Goal: Information Seeking & Learning: Learn about a topic

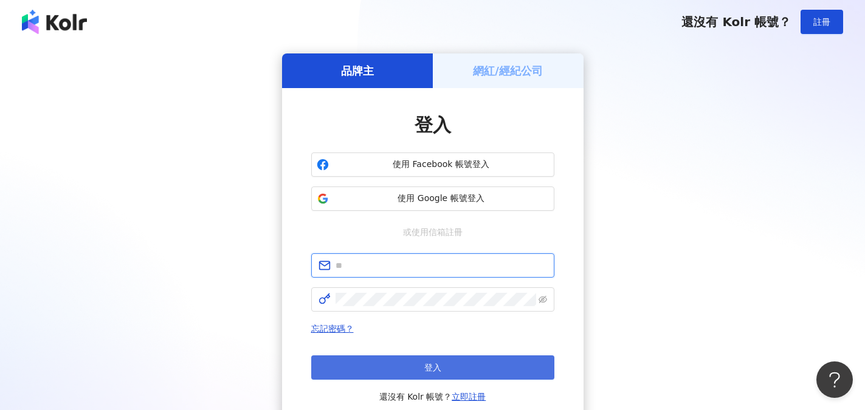
type input "**********"
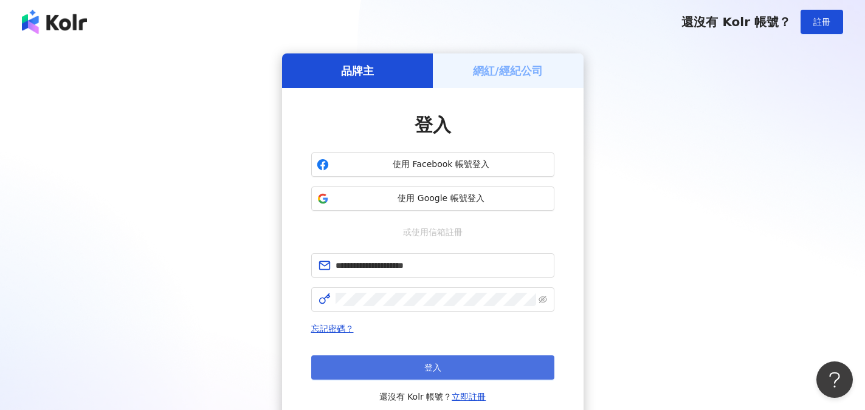
click at [448, 373] on button "登入" at bounding box center [432, 368] width 243 height 24
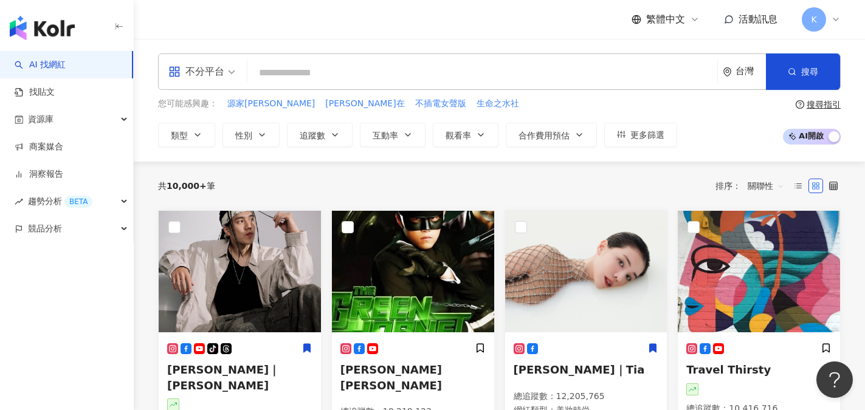
click at [294, 74] on input "search" at bounding box center [482, 72] width 460 height 23
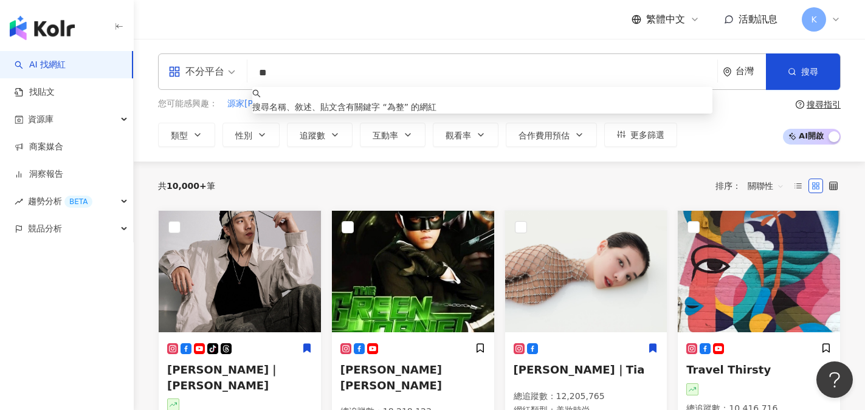
type input "*"
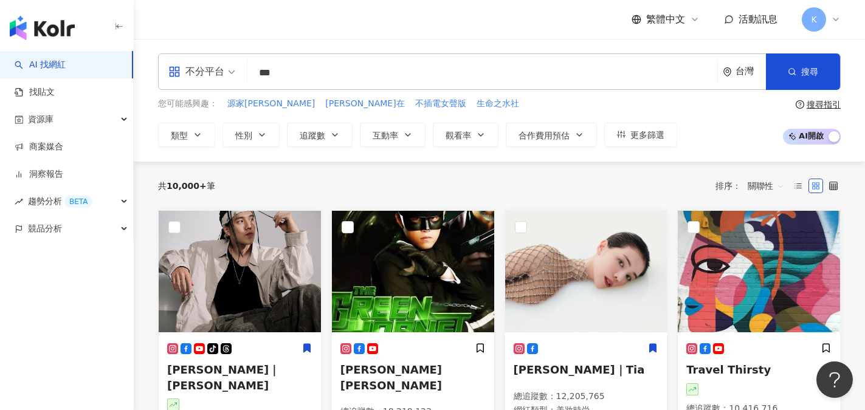
drag, startPoint x: 275, startPoint y: 75, endPoint x: 247, endPoint y: 73, distance: 28.0
click at [247, 73] on div "不分平台 微整整 *** 台灣 搜尋 keyword 搜尋名稱、敘述、貼文含有關鍵字 “ 為 ” 的網紅" at bounding box center [499, 72] width 683 height 36
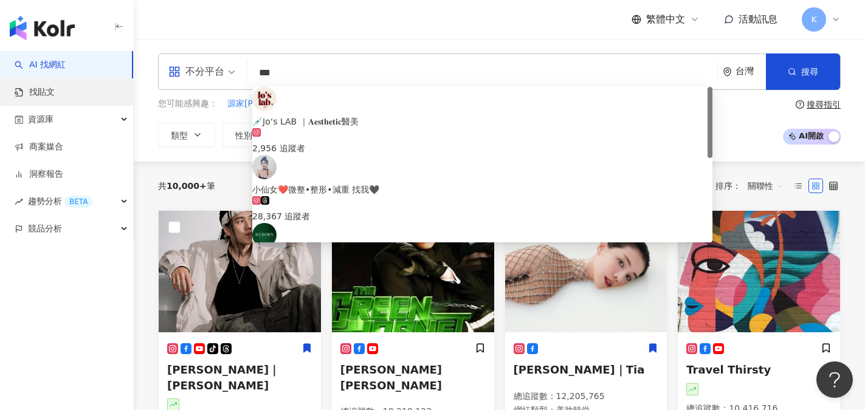
type input "***"
click at [55, 91] on link "找貼文" at bounding box center [35, 92] width 40 height 12
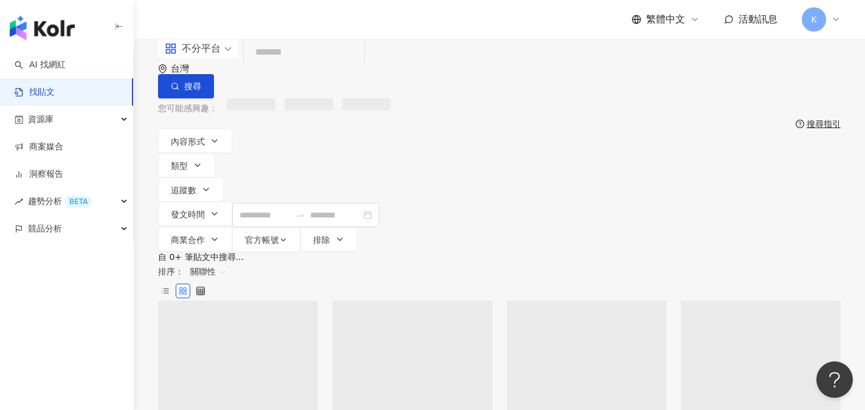
click at [304, 66] on input "search" at bounding box center [304, 53] width 111 height 26
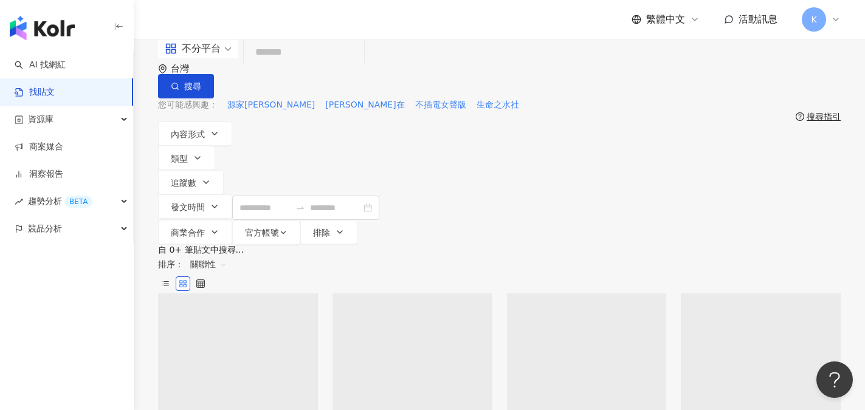
paste input "**"
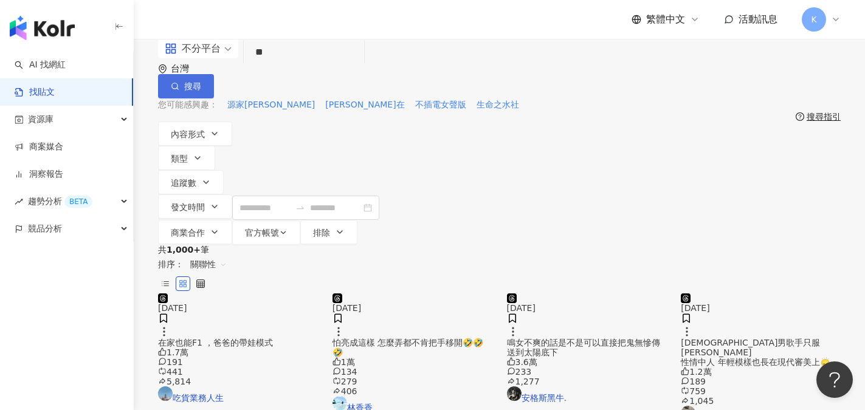
type input "**"
click at [214, 77] on button "搜尋" at bounding box center [186, 86] width 56 height 24
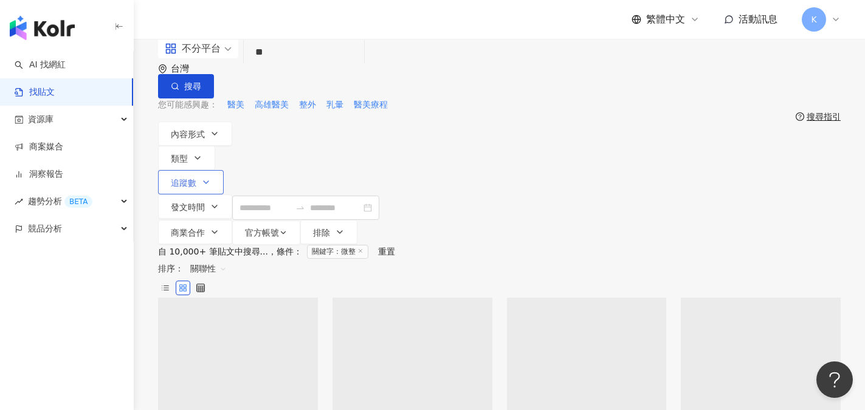
click at [196, 178] on span "追蹤數" at bounding box center [184, 183] width 26 height 10
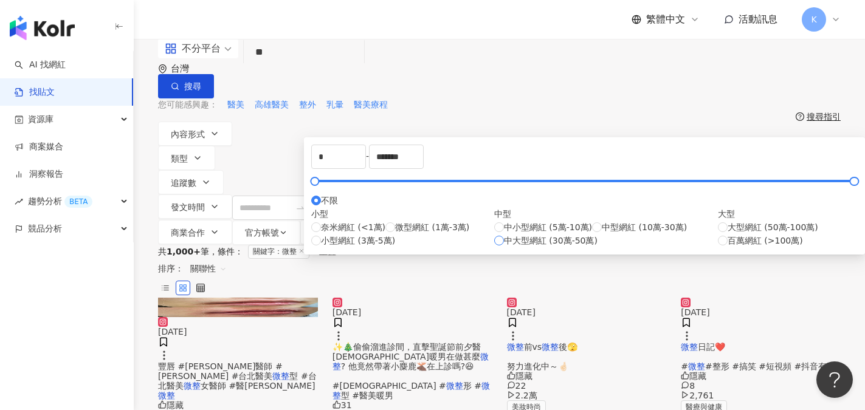
type input "******"
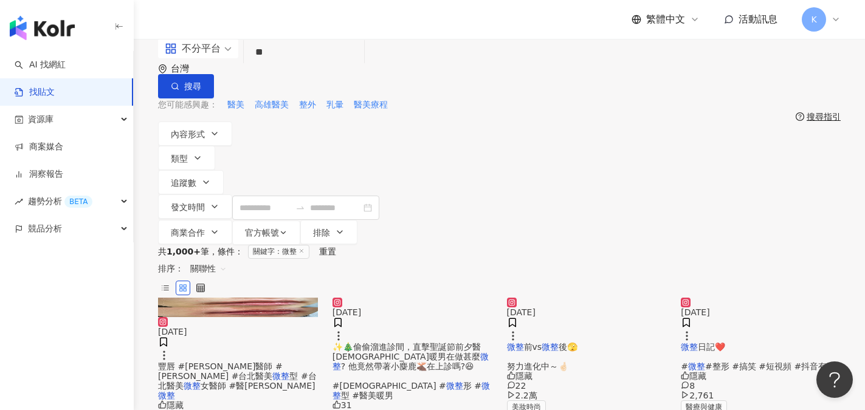
click at [286, 66] on input "**" at bounding box center [304, 53] width 111 height 26
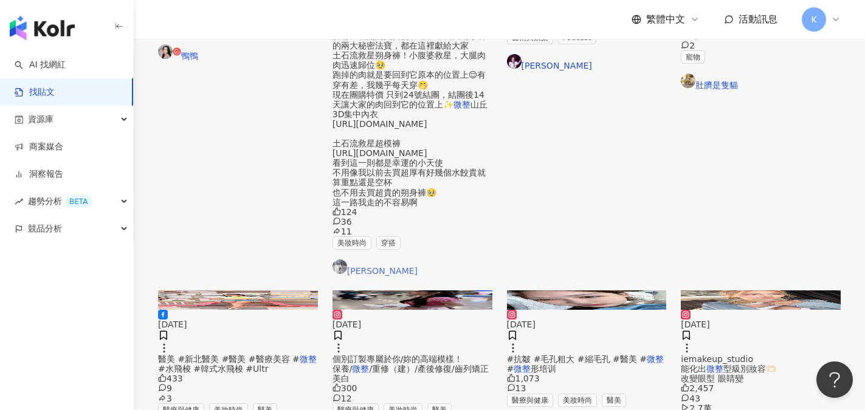
scroll to position [547, 0]
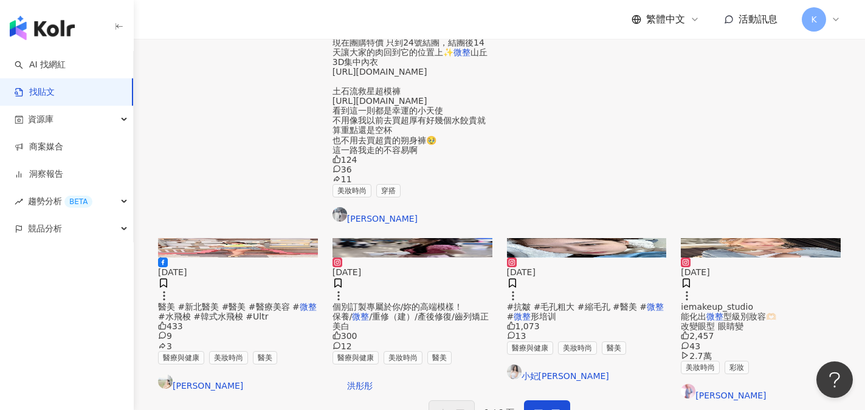
scroll to position [608, 0]
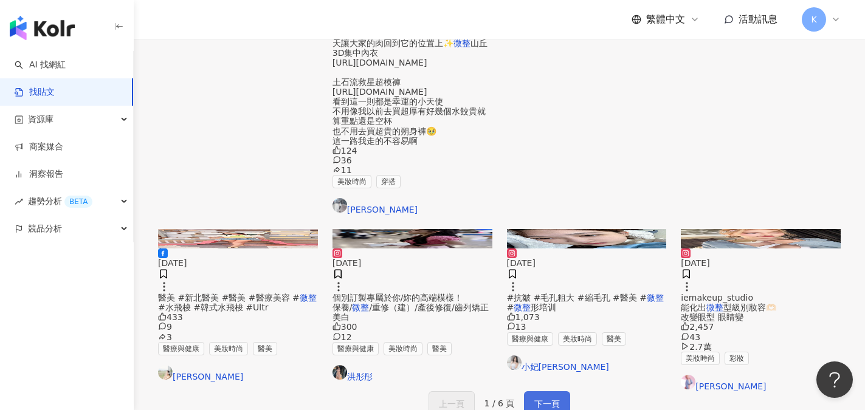
click at [547, 397] on span "下一頁" at bounding box center [548, 404] width 26 height 15
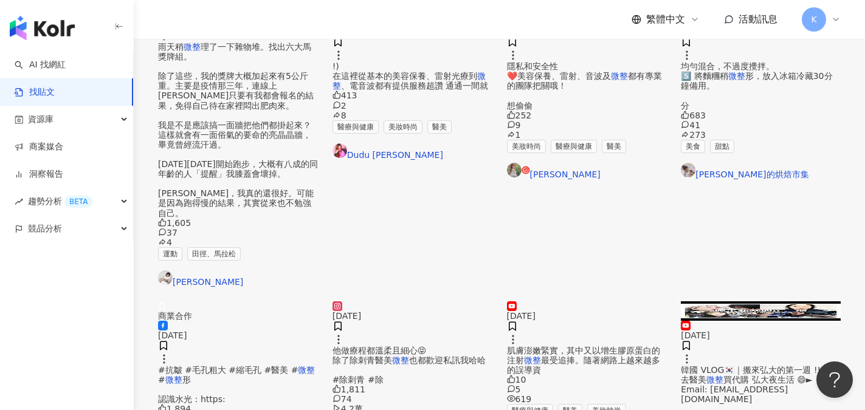
scroll to position [698, 0]
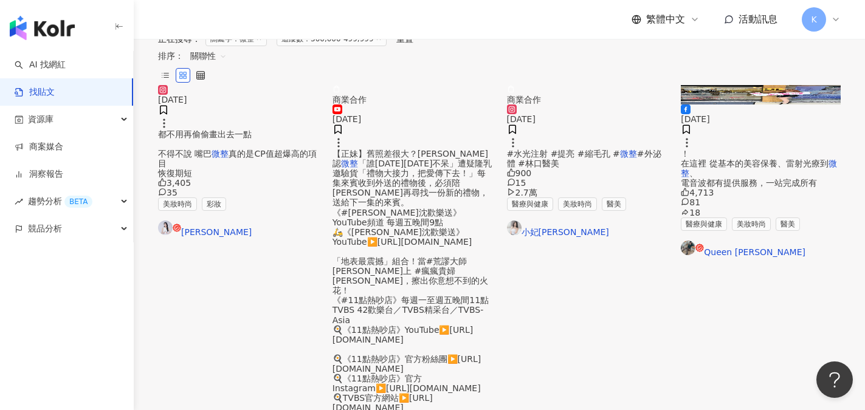
scroll to position [212, 0]
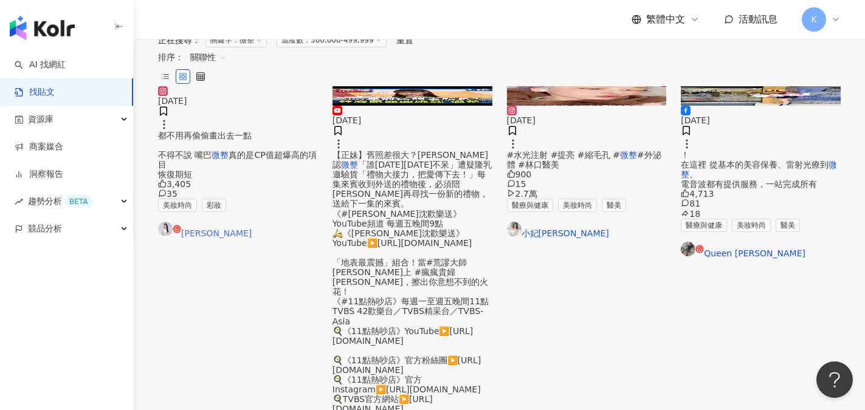
click at [192, 222] on link "舒子晨" at bounding box center [238, 230] width 160 height 16
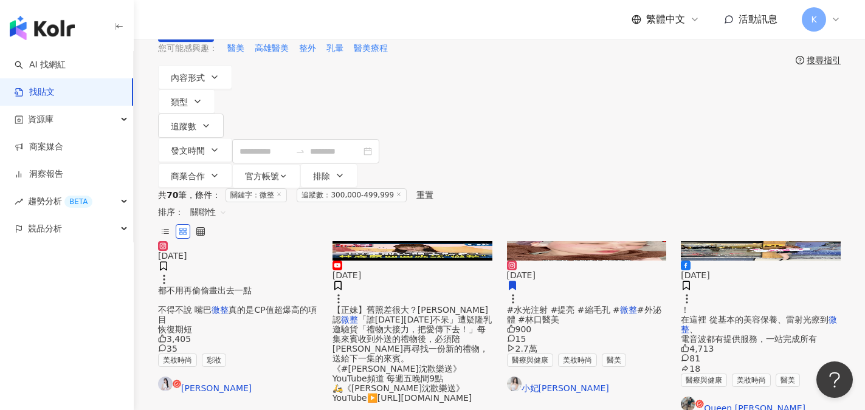
scroll to position [90, 0]
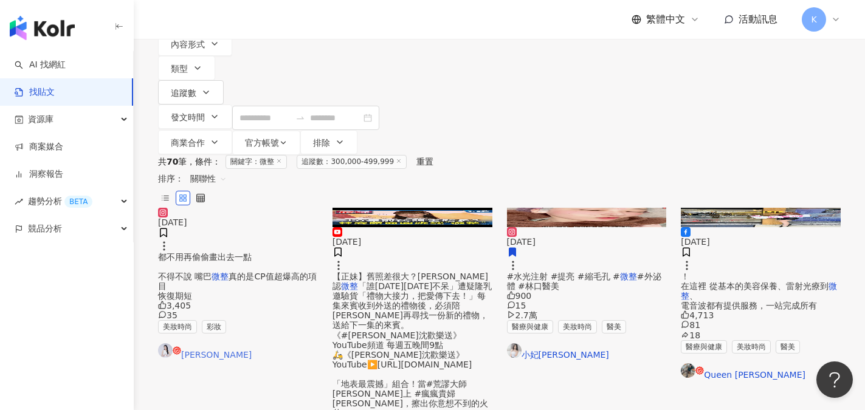
click at [190, 344] on link "舒子晨" at bounding box center [238, 352] width 160 height 16
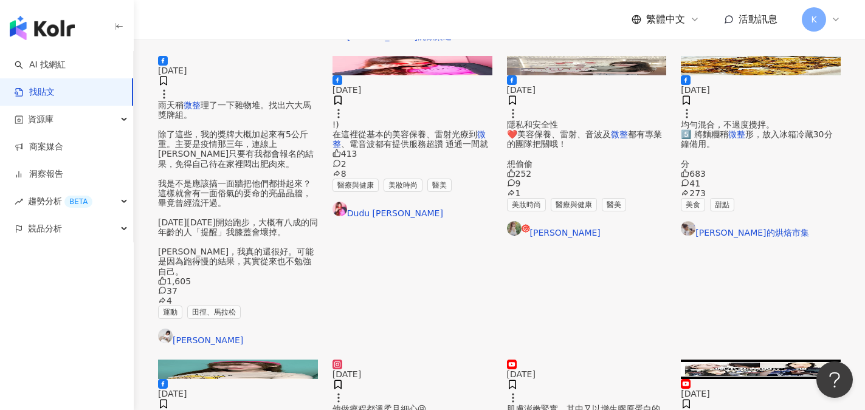
scroll to position [730, 0]
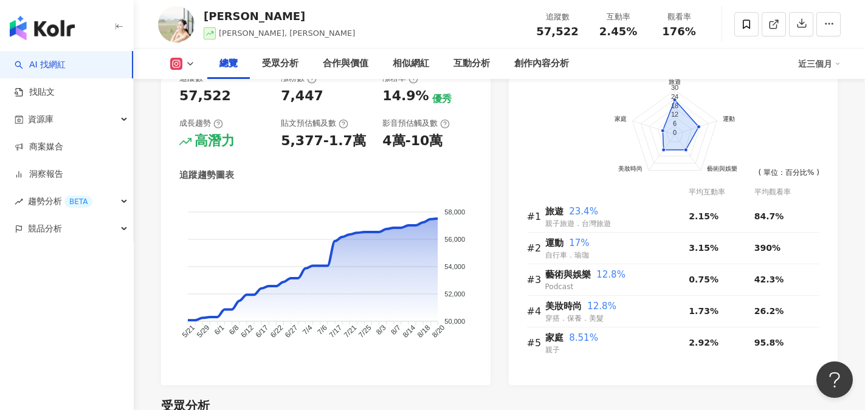
scroll to position [730, 0]
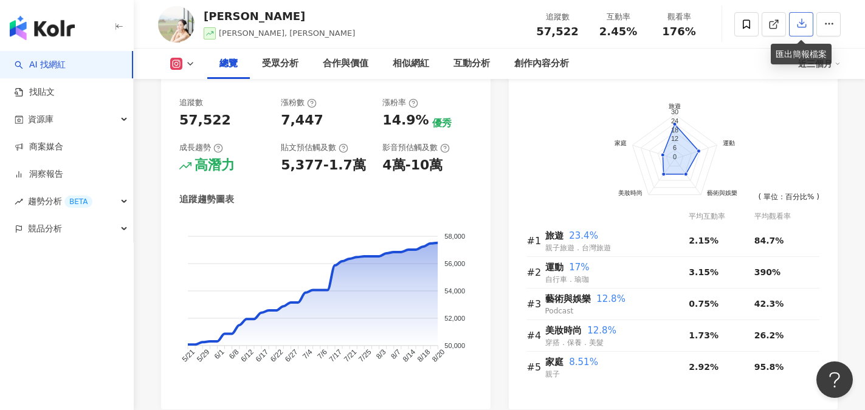
click at [807, 27] on icon "button" at bounding box center [802, 23] width 11 height 11
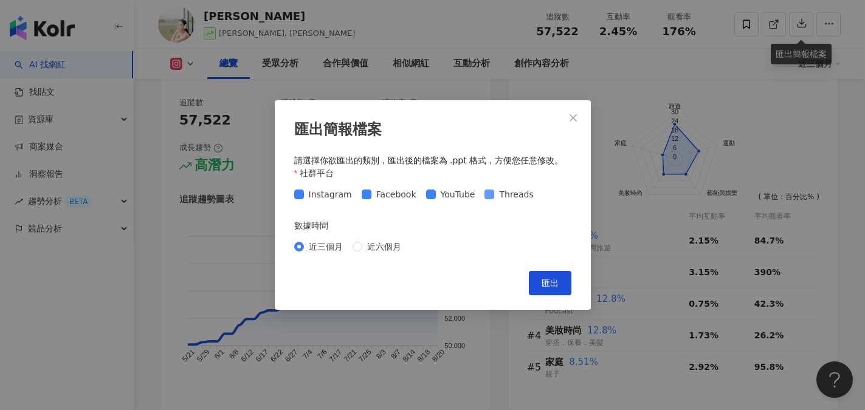
click at [487, 199] on span at bounding box center [490, 195] width 10 height 10
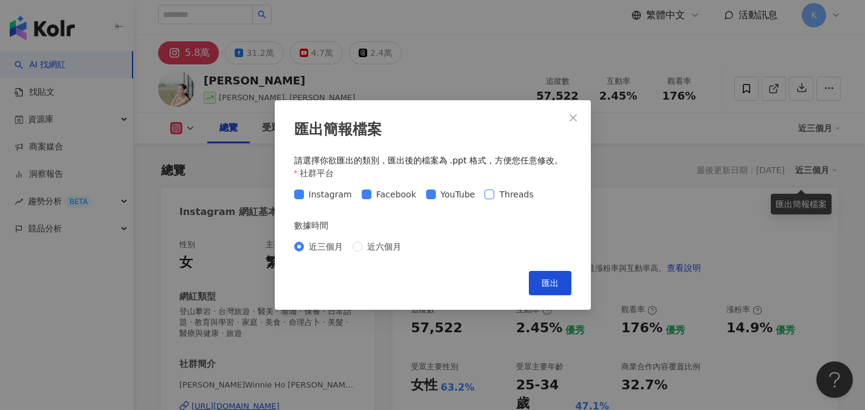
scroll to position [0, 0]
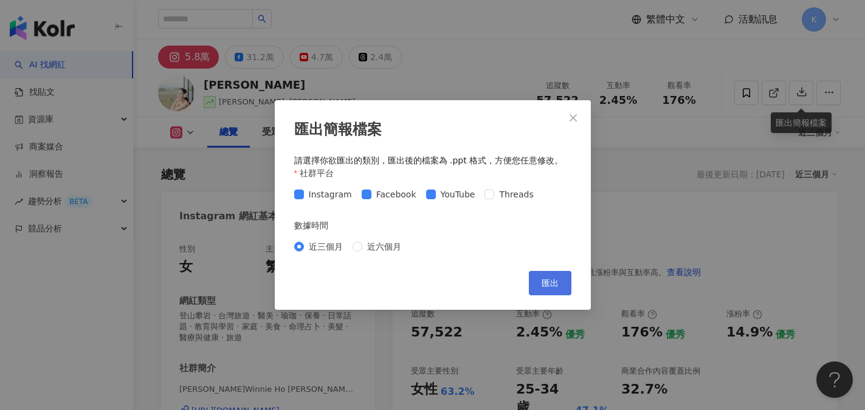
click at [556, 286] on span "匯出" at bounding box center [550, 284] width 17 height 10
click at [572, 114] on icon "close" at bounding box center [574, 118] width 10 height 10
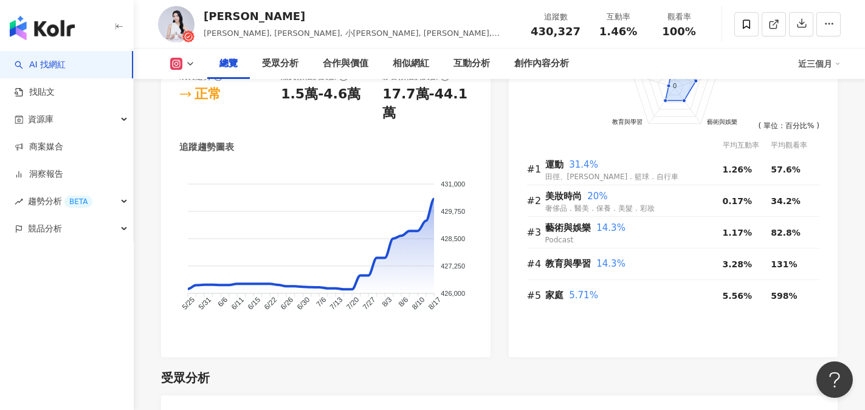
scroll to position [791, 0]
click at [812, 24] on button "button" at bounding box center [801, 24] width 24 height 24
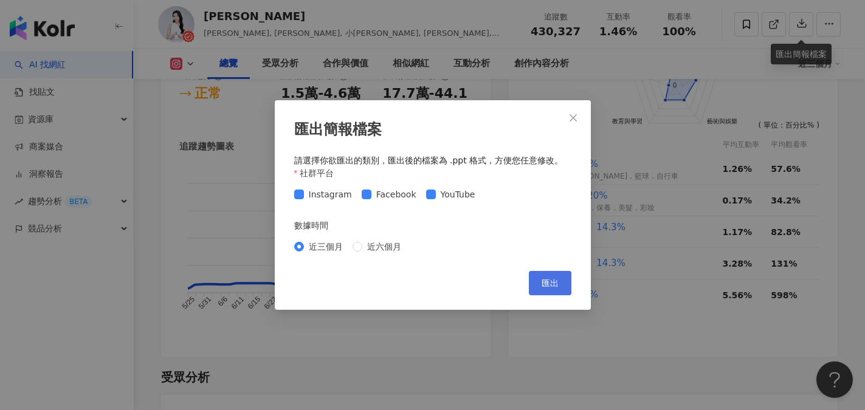
click at [562, 290] on button "匯出" at bounding box center [550, 283] width 43 height 24
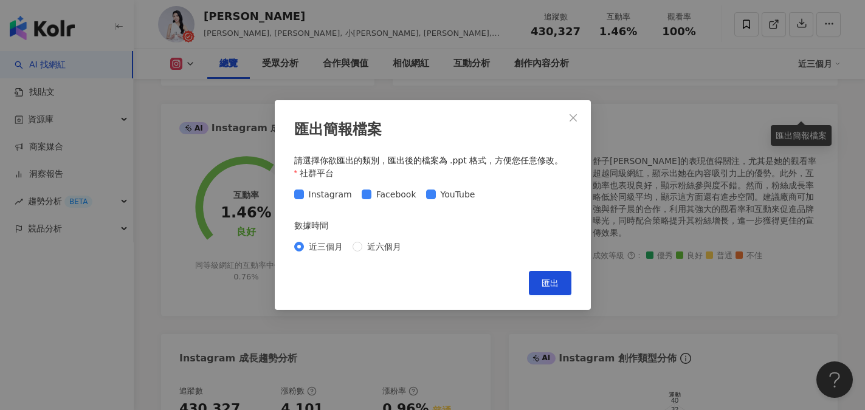
scroll to position [426, 0]
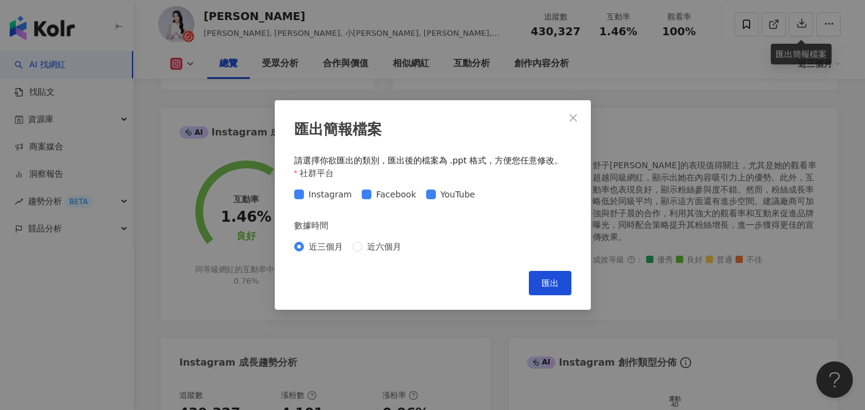
click at [395, 26] on div "匯出簡報檔案 請選擇你欲匯出的類別，匯出後的檔案為 .ppt 格式，方便您任意修改。 社群平台 Instagram Facebook YouTube 數據時間…" at bounding box center [432, 205] width 865 height 410
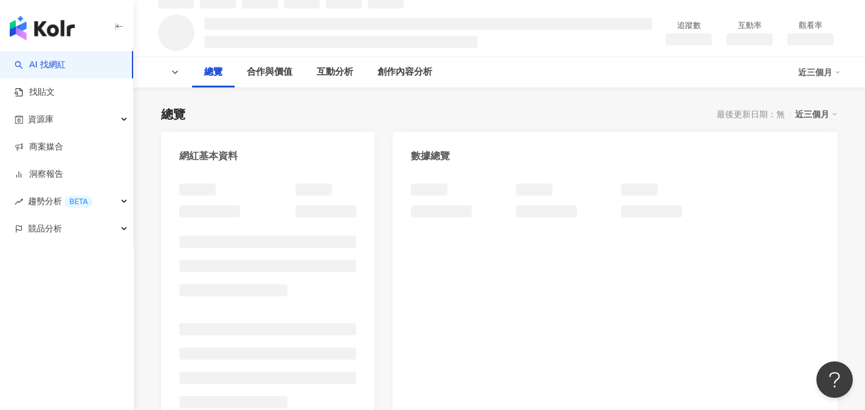
scroll to position [61, 0]
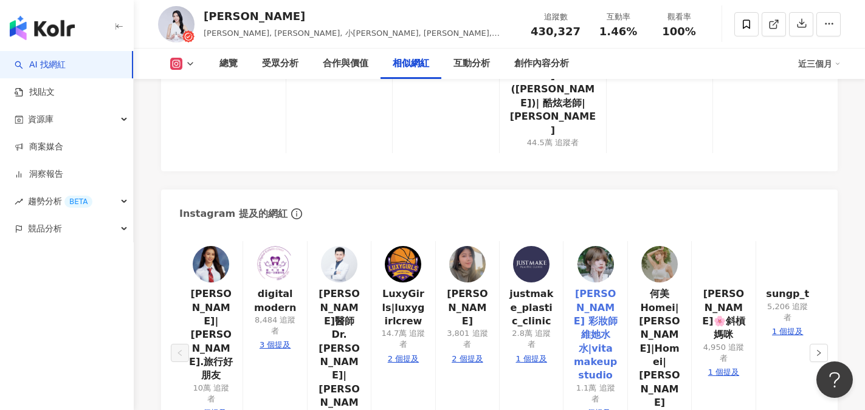
scroll to position [2237, 0]
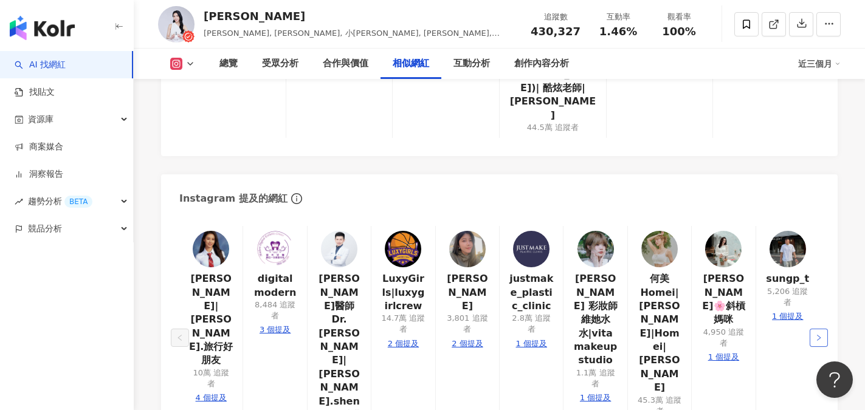
click at [824, 329] on button "button" at bounding box center [819, 338] width 18 height 18
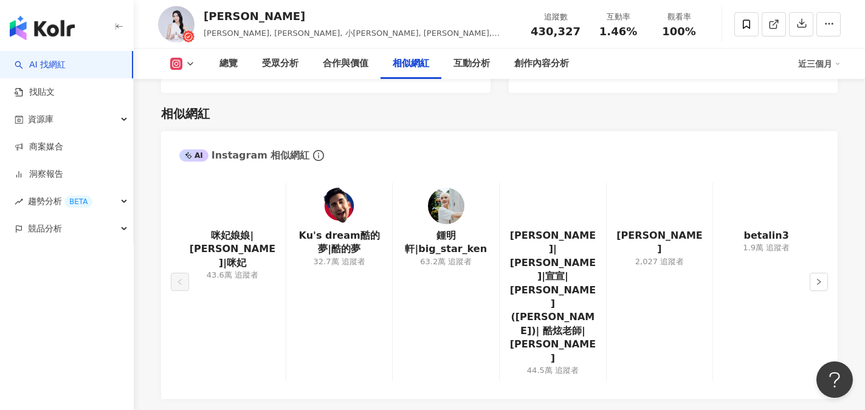
scroll to position [1993, 0]
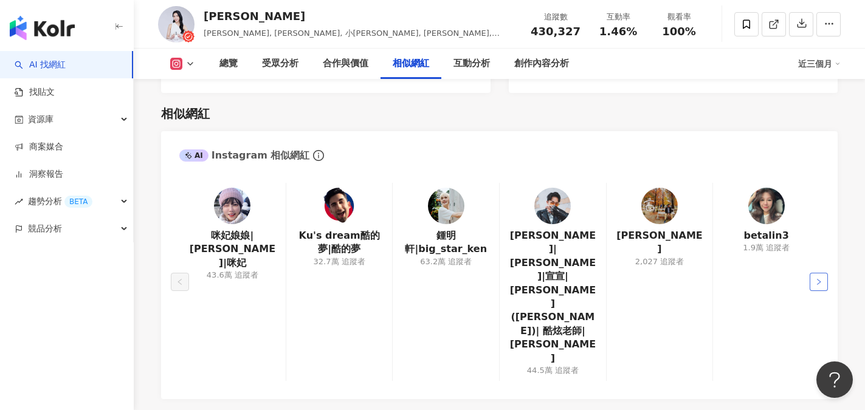
click at [823, 273] on button "button" at bounding box center [819, 282] width 18 height 18
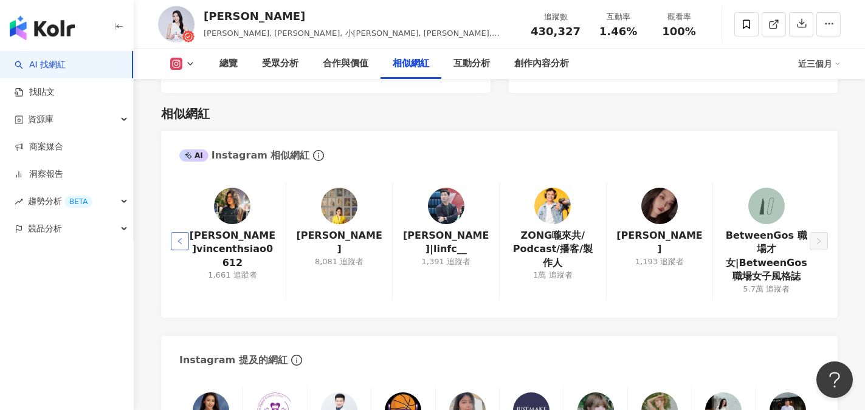
click at [183, 232] on button "button" at bounding box center [180, 241] width 18 height 18
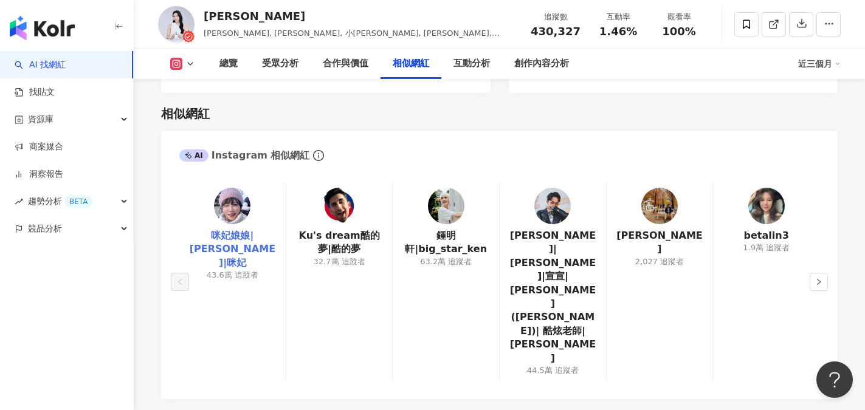
click at [237, 229] on link "咪妃娘娘|[PERSON_NAME]|咪妃" at bounding box center [232, 249] width 87 height 41
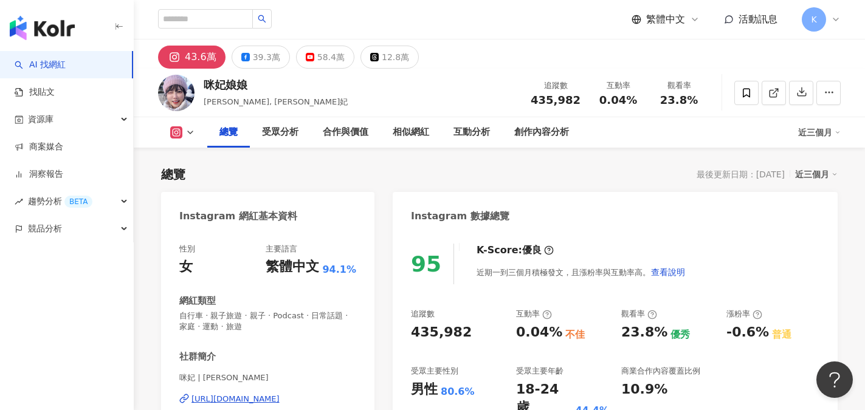
scroll to position [426, 0]
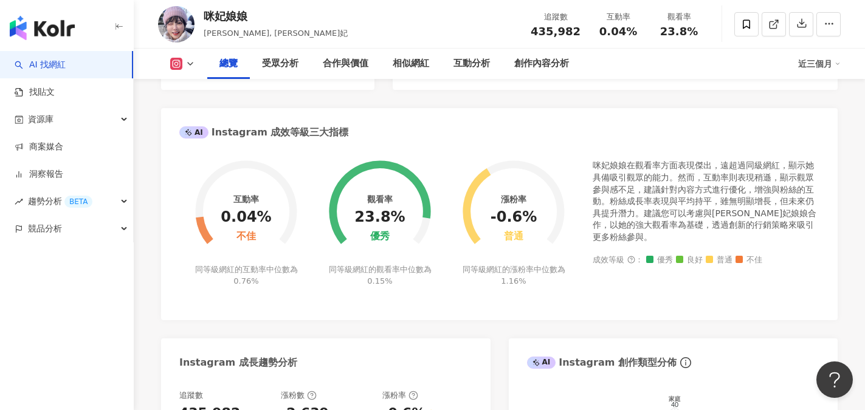
click at [50, 67] on link "AI 找網紅" at bounding box center [40, 65] width 51 height 12
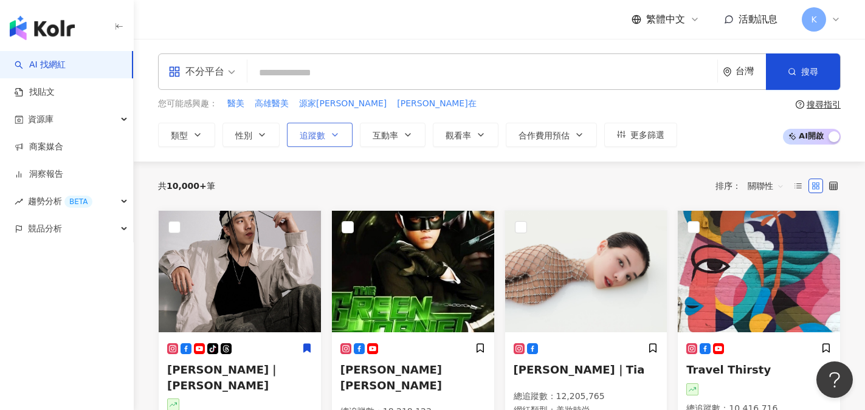
click at [331, 136] on icon "button" at bounding box center [335, 135] width 10 height 10
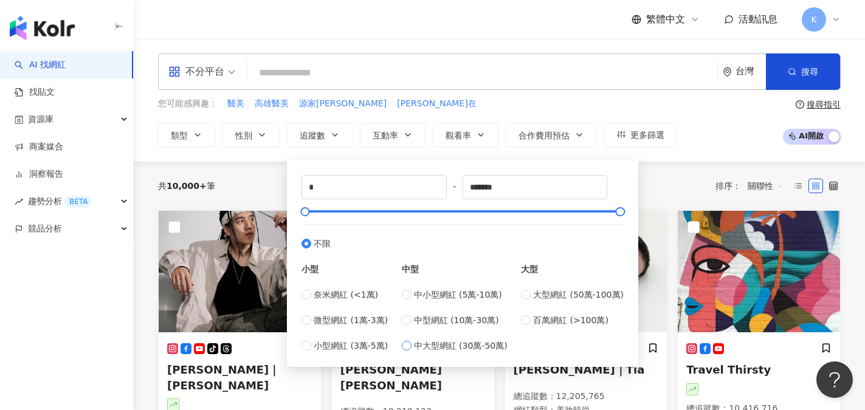
type input "******"
click at [432, 111] on div "您可能感興趣： 醫美 高雄醫美 源家林 林家源在 類型 性別 追蹤數 互動率 觀看率 合作費用預估 更多篩選 ****** - ****** 不限 小型 奈米…" at bounding box center [417, 122] width 519 height 50
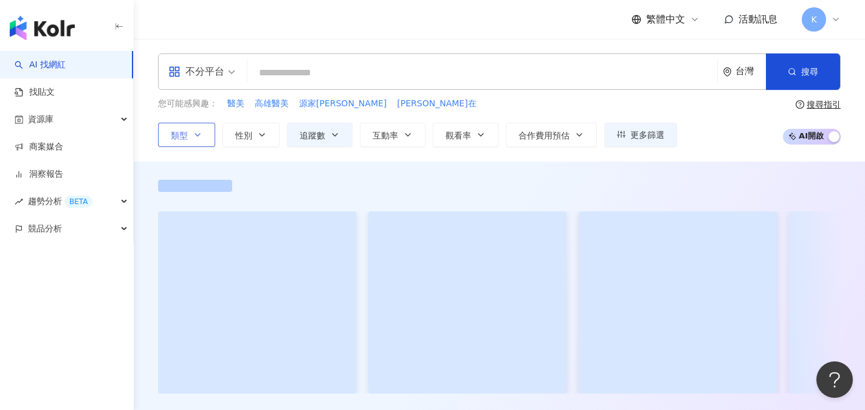
click at [187, 137] on span "類型" at bounding box center [179, 136] width 17 height 10
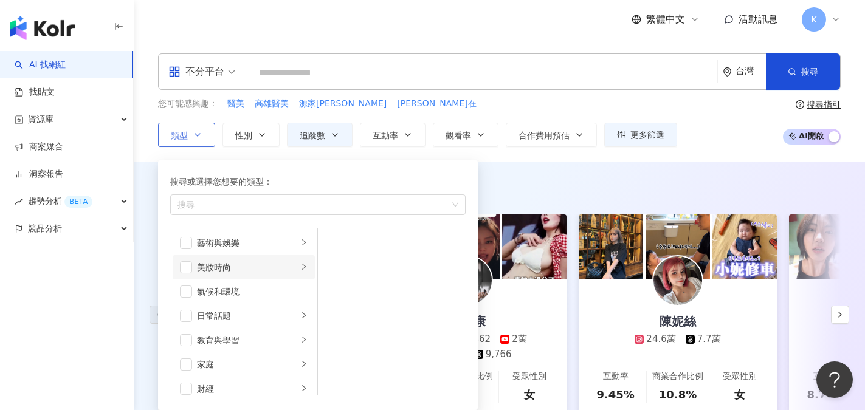
click at [187, 275] on li "美妝時尚" at bounding box center [244, 267] width 142 height 24
click at [189, 271] on span "button" at bounding box center [186, 267] width 12 height 12
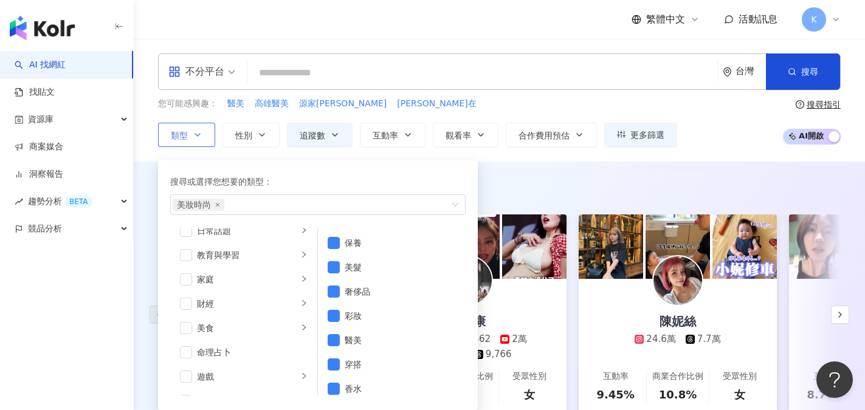
scroll to position [57, 0]
click at [185, 288] on span "button" at bounding box center [186, 284] width 12 height 12
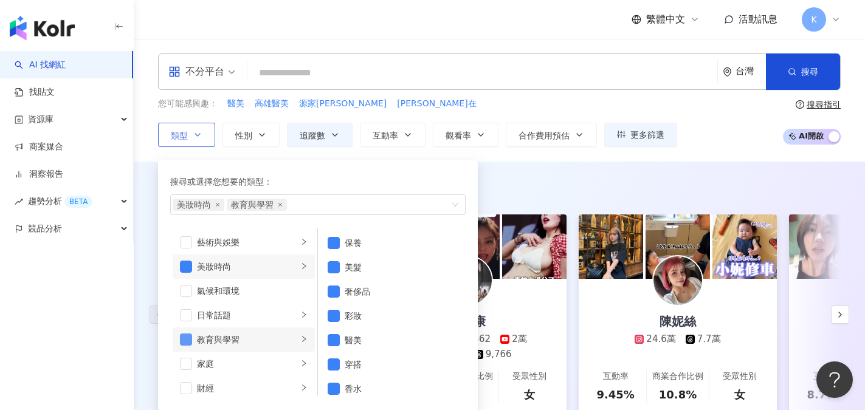
scroll to position [0, 0]
click at [189, 246] on span "button" at bounding box center [186, 243] width 12 height 12
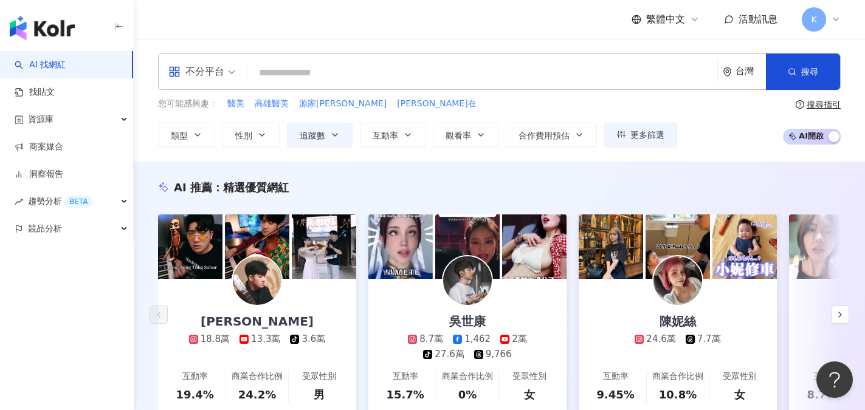
click at [705, 116] on div "您可能感興趣： 醫美 高雄醫美 源家林 林家源在 類型 搜尋或選擇您想要的類型： 美妝時尚 教育與學習 藝術與娛樂 藝術與娛樂 美妝時尚 氣候和環境 日常話題…" at bounding box center [499, 122] width 683 height 50
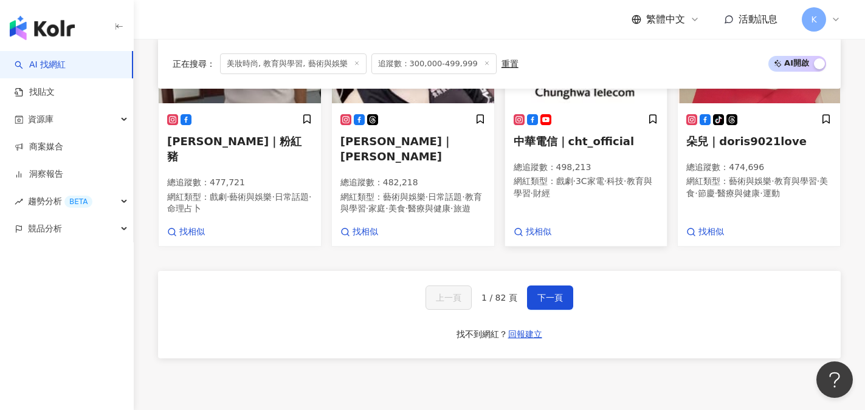
scroll to position [1095, 0]
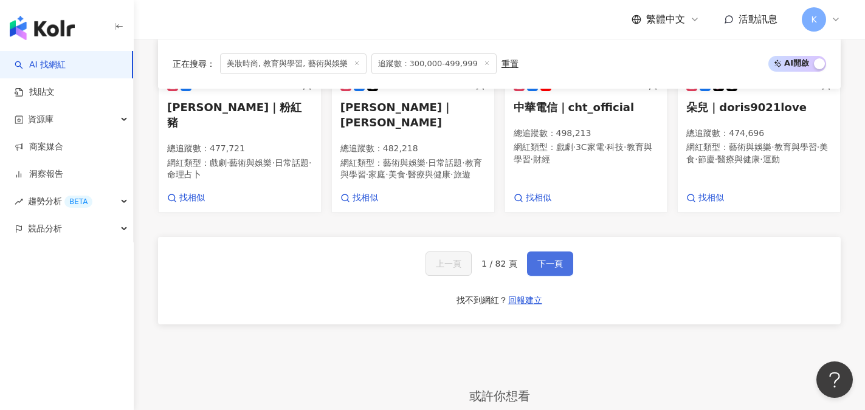
click at [552, 269] on span "下一頁" at bounding box center [551, 264] width 26 height 10
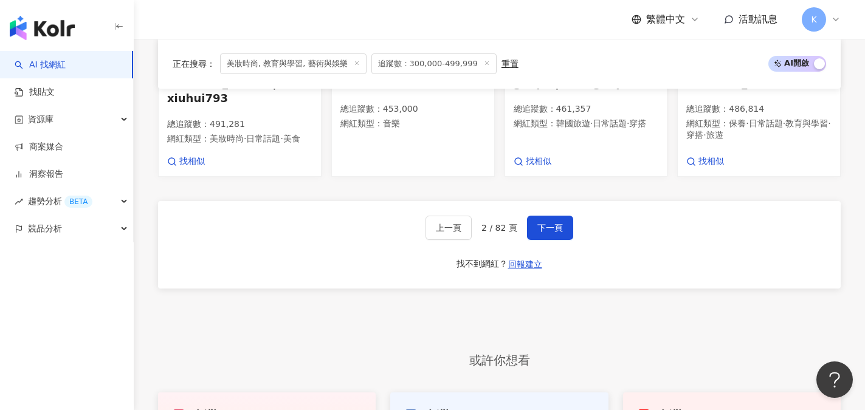
scroll to position [1177, 0]
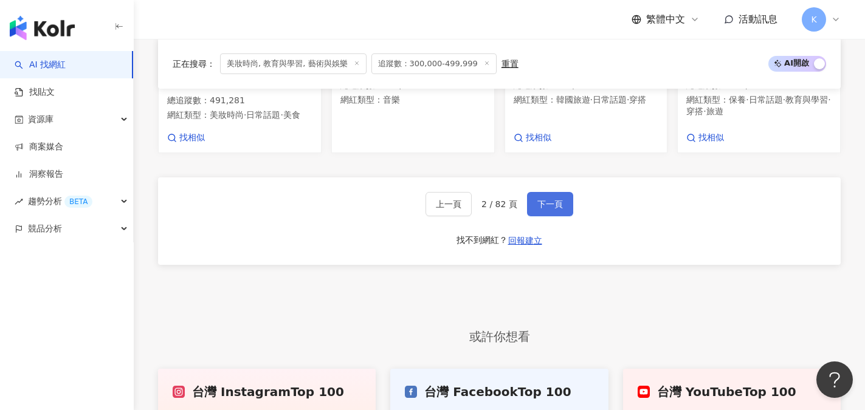
click at [552, 199] on span "下一頁" at bounding box center [551, 204] width 26 height 10
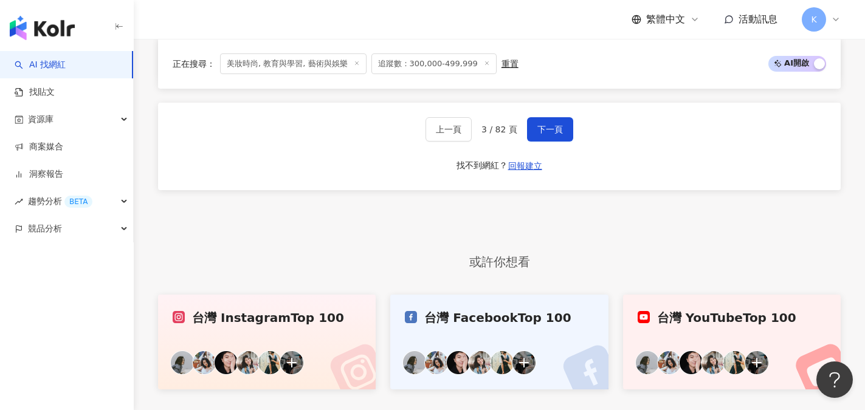
scroll to position [1261, 0]
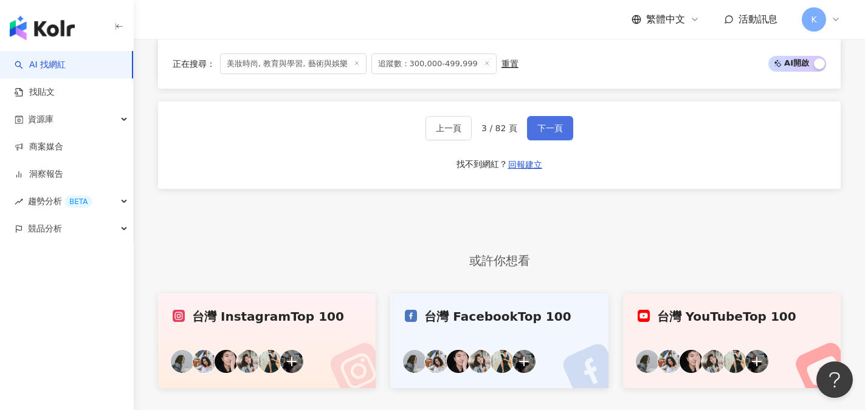
click at [549, 123] on span "下一頁" at bounding box center [551, 128] width 26 height 10
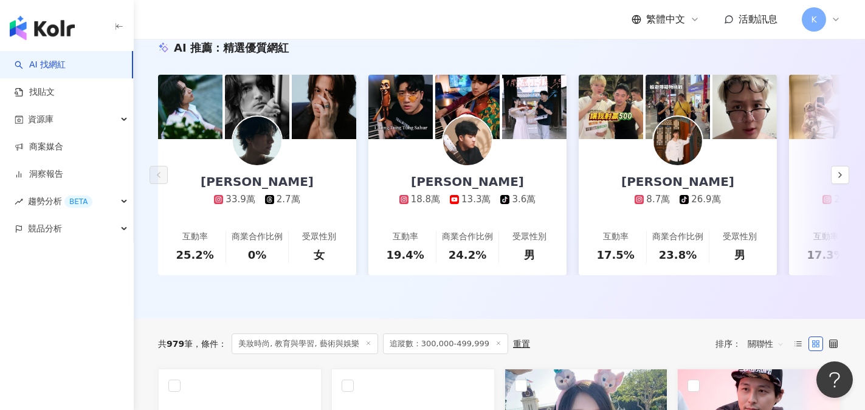
scroll to position [140, 0]
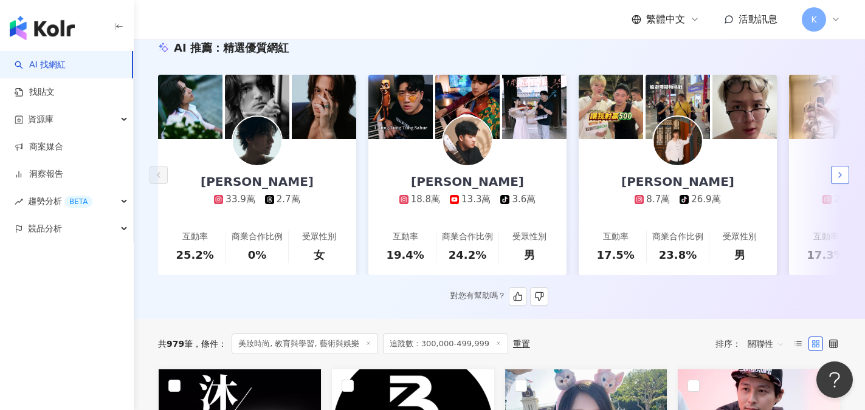
click at [840, 178] on polyline "button" at bounding box center [840, 175] width 2 height 5
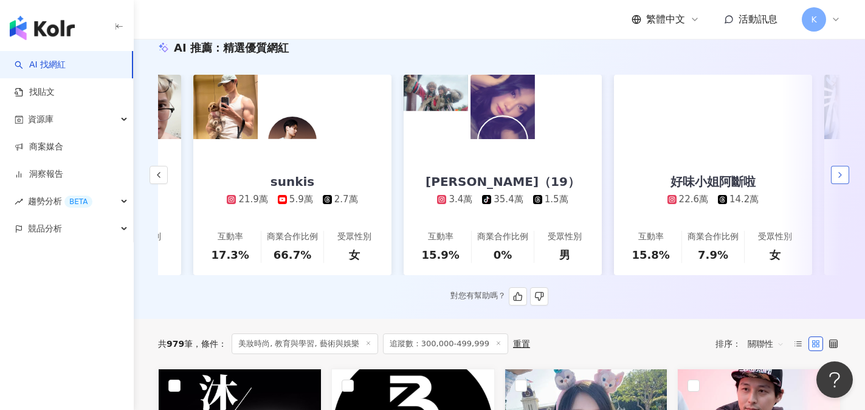
scroll to position [0, 631]
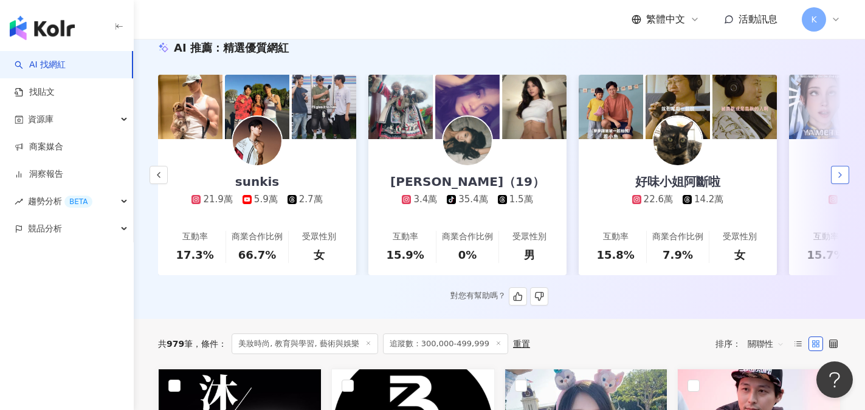
click at [840, 178] on polyline "button" at bounding box center [840, 175] width 2 height 5
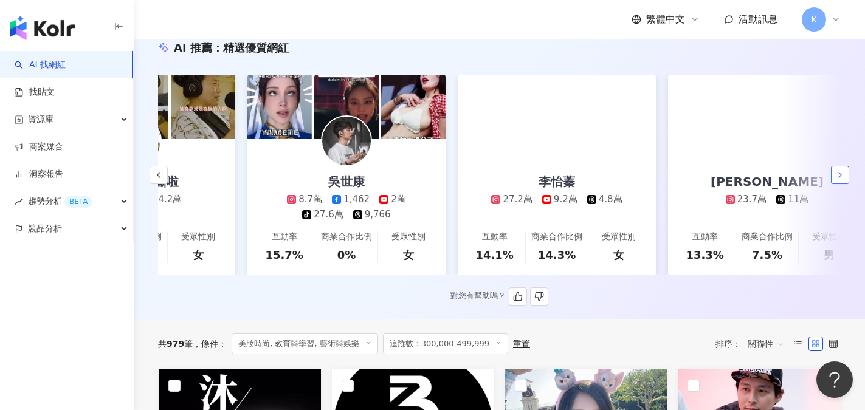
scroll to position [0, 1262]
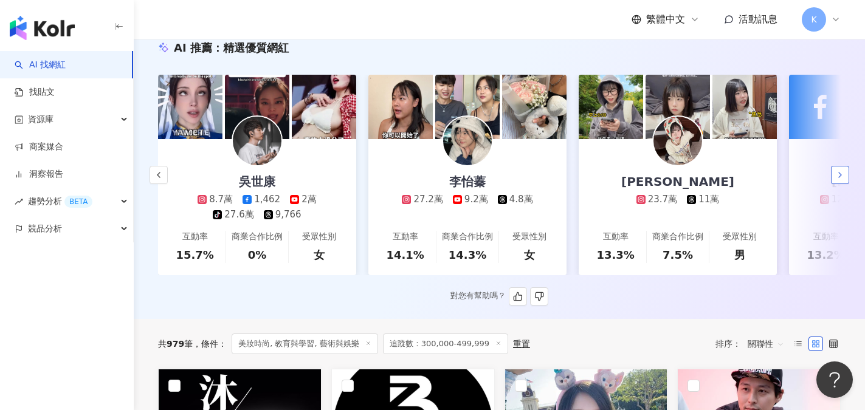
click at [840, 178] on polyline "button" at bounding box center [840, 175] width 2 height 5
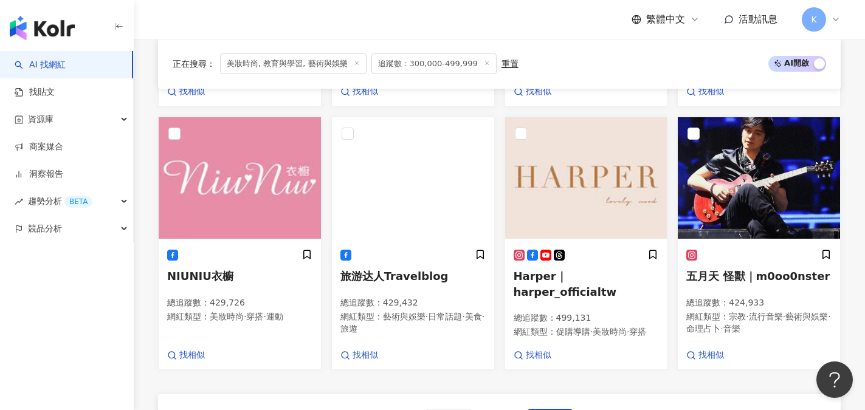
scroll to position [1052, 0]
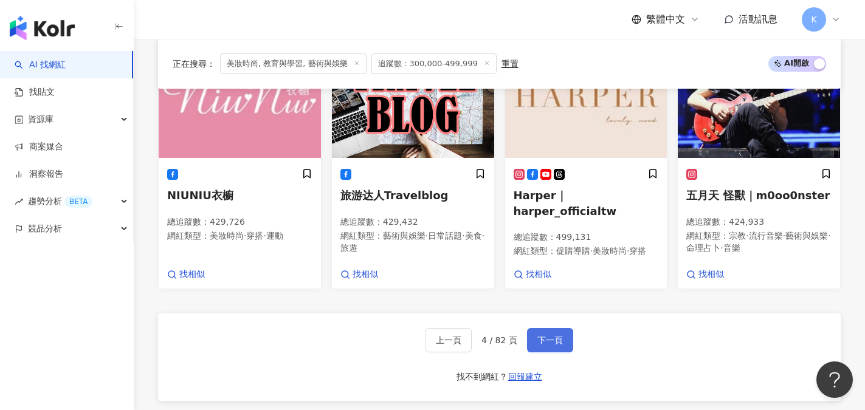
click at [563, 328] on button "下一頁" at bounding box center [550, 340] width 46 height 24
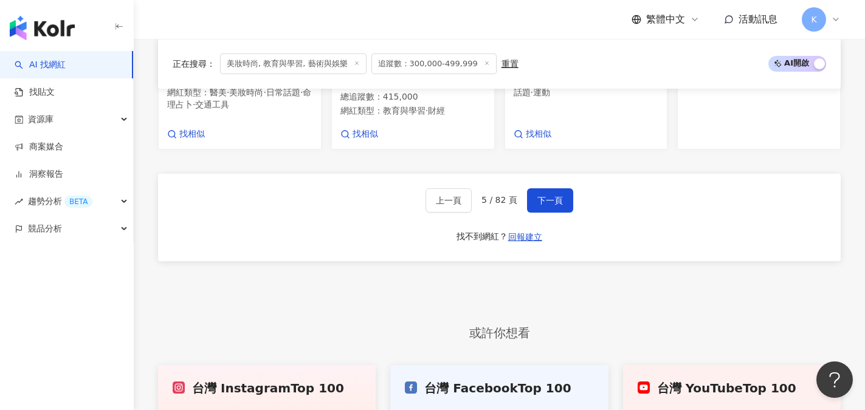
scroll to position [1136, 0]
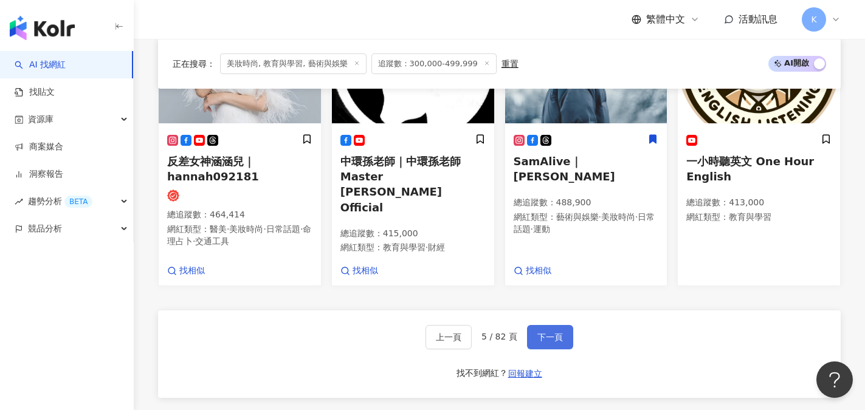
click at [552, 333] on span "下一頁" at bounding box center [551, 338] width 26 height 10
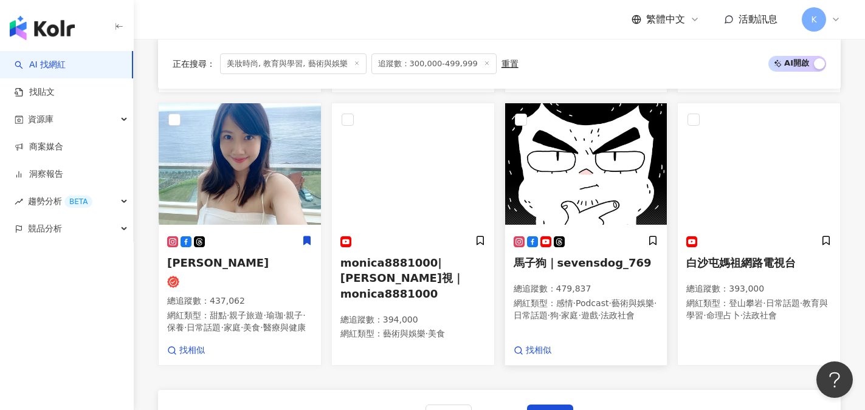
scroll to position [1033, 0]
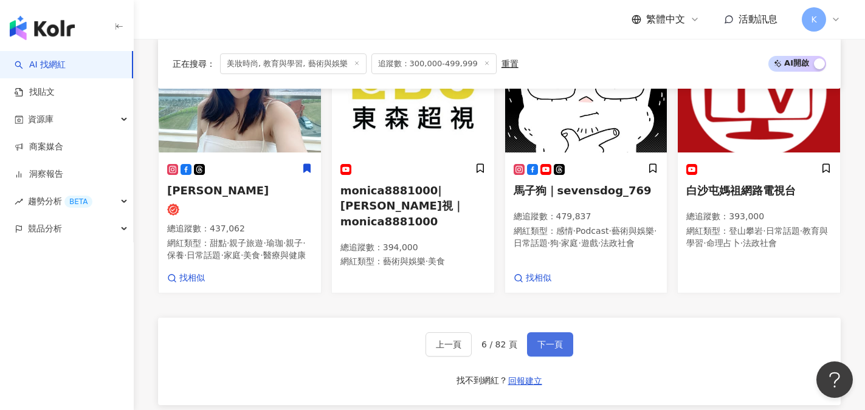
click at [549, 350] on button "下一頁" at bounding box center [550, 345] width 46 height 24
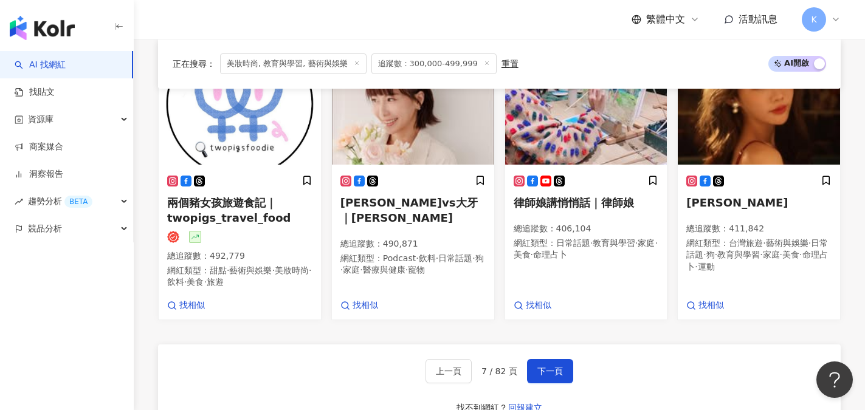
scroll to position [1037, 0]
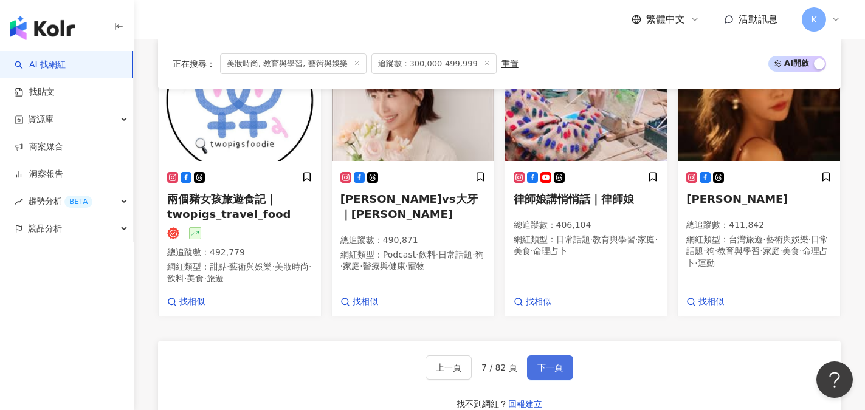
click at [562, 358] on button "下一頁" at bounding box center [550, 368] width 46 height 24
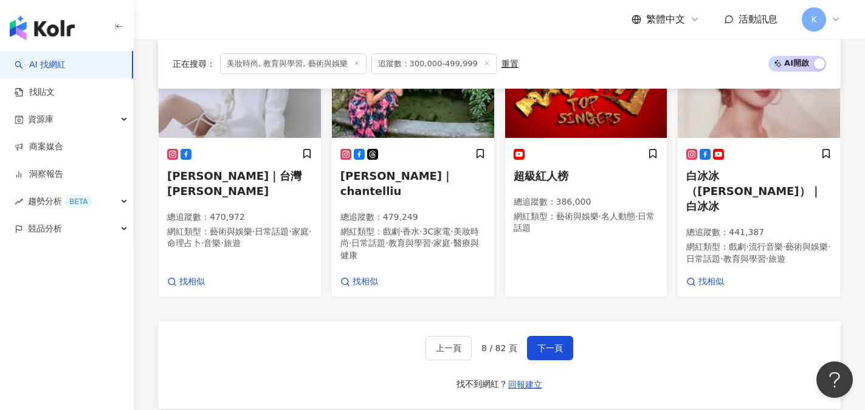
scroll to position [1121, 0]
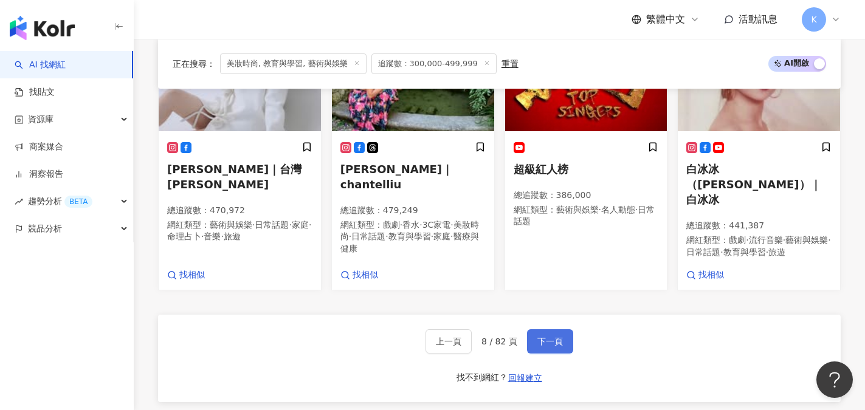
click at [562, 330] on button "下一頁" at bounding box center [550, 342] width 46 height 24
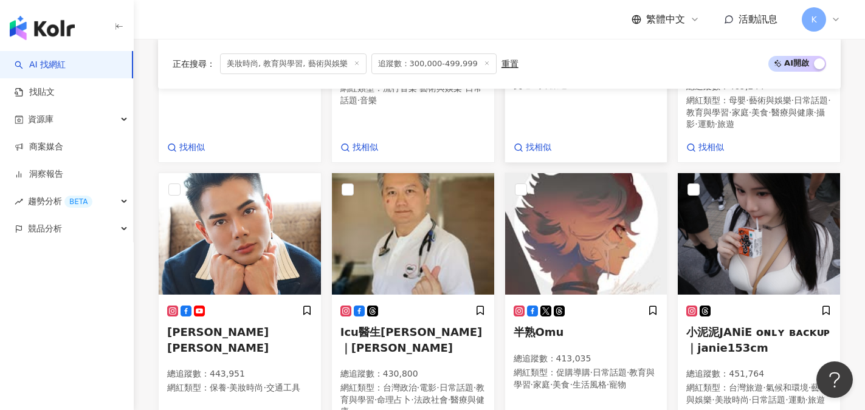
scroll to position [1049, 0]
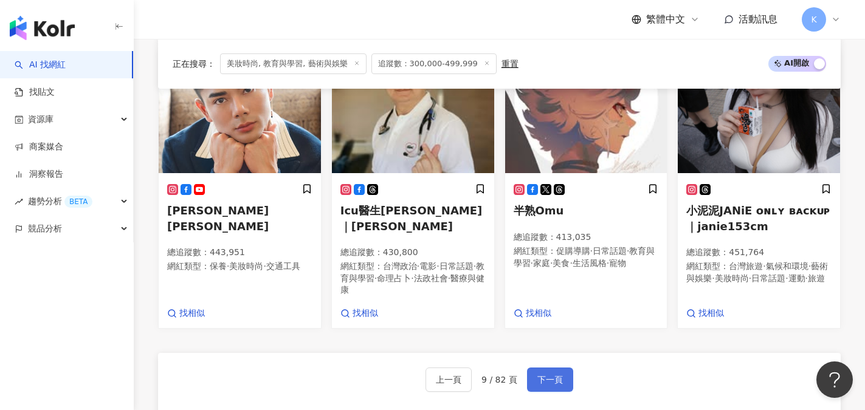
click at [543, 375] on span "下一頁" at bounding box center [551, 380] width 26 height 10
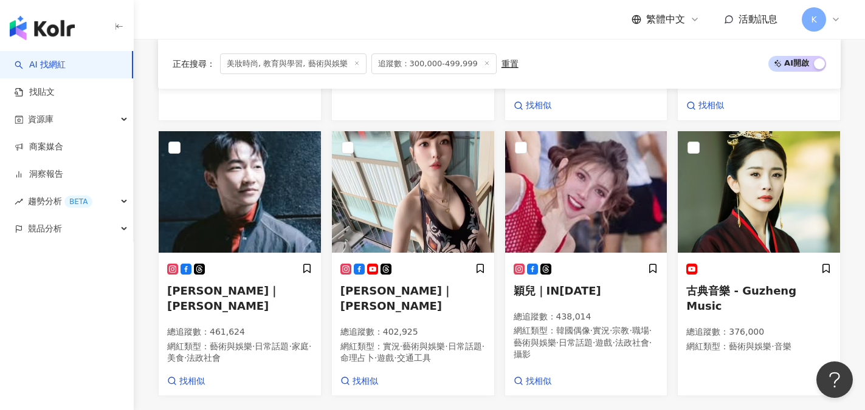
scroll to position [1155, 0]
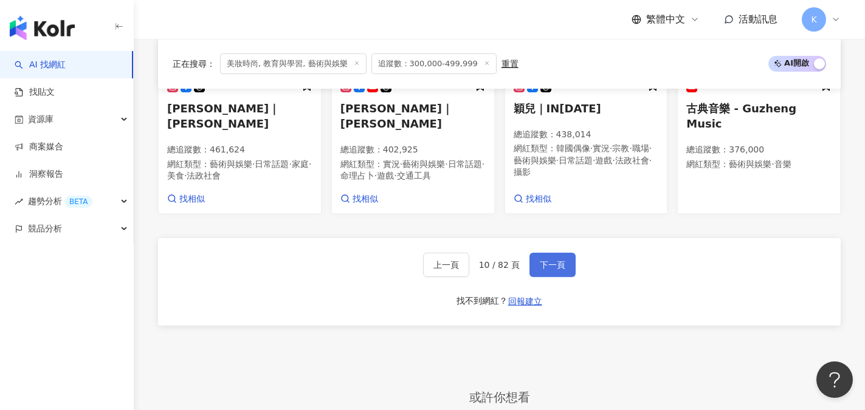
click at [568, 253] on button "下一頁" at bounding box center [553, 265] width 46 height 24
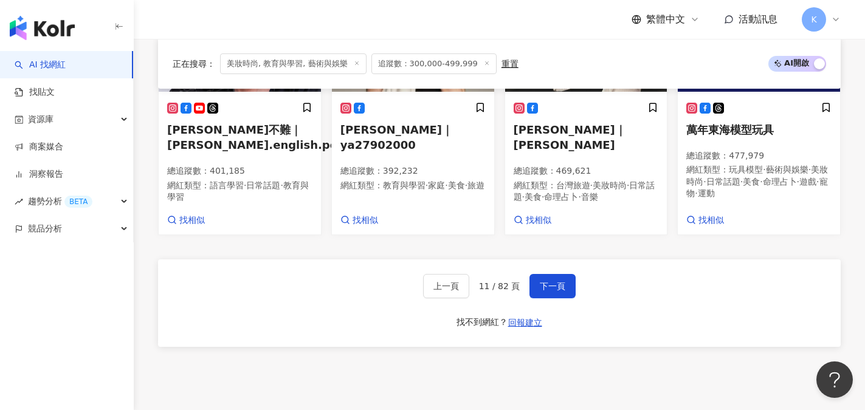
scroll to position [1098, 0]
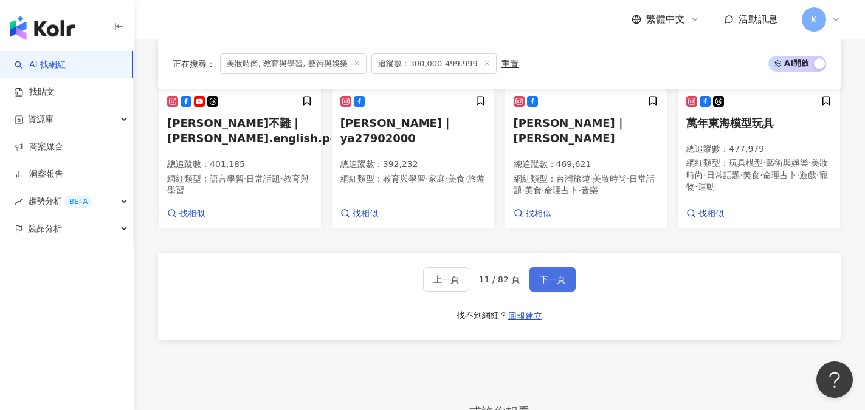
click at [553, 285] on span "下一頁" at bounding box center [553, 280] width 26 height 10
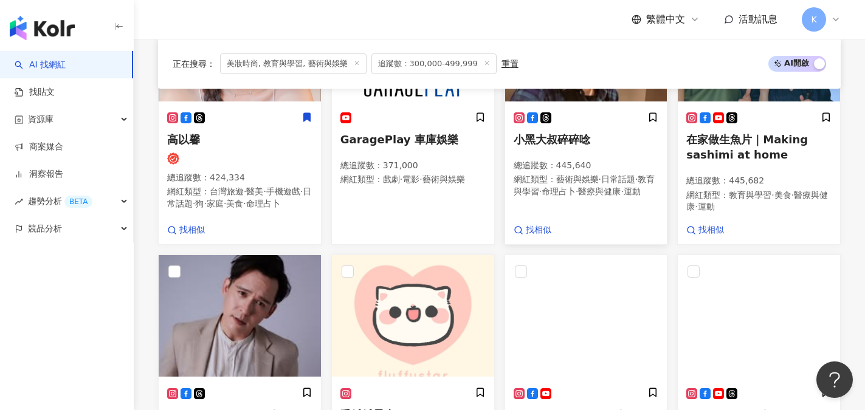
scroll to position [1061, 0]
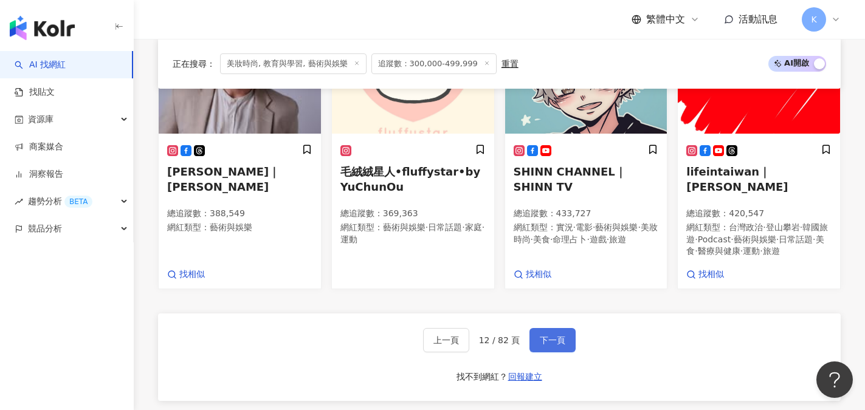
click at [550, 345] on span "下一頁" at bounding box center [553, 341] width 26 height 10
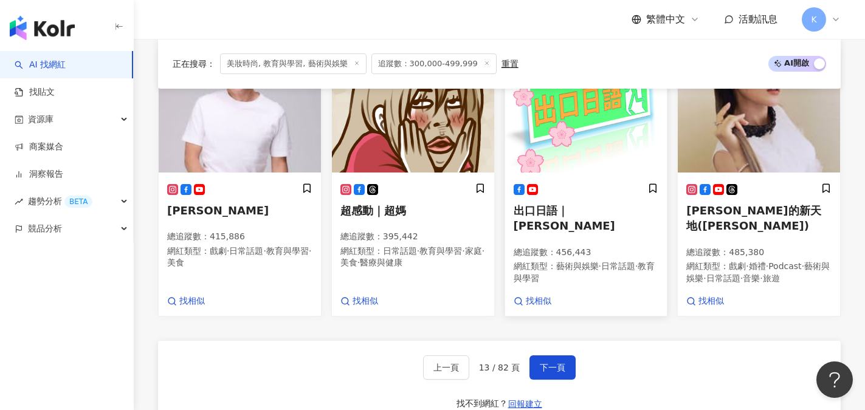
scroll to position [1045, 0]
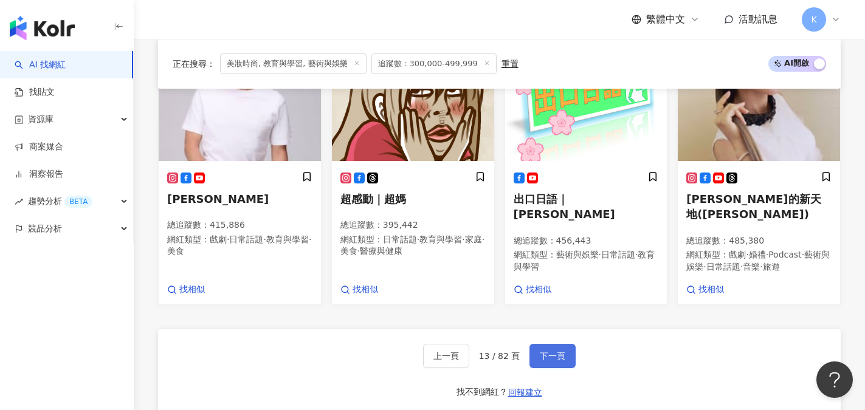
click at [562, 356] on span "下一頁" at bounding box center [553, 356] width 26 height 10
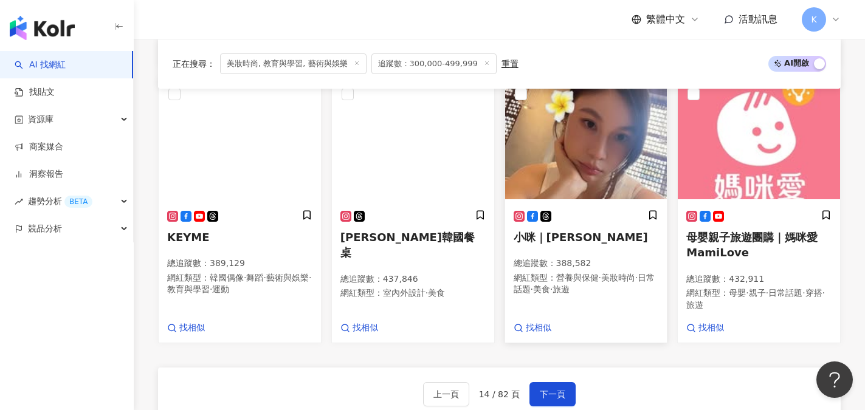
scroll to position [995, 0]
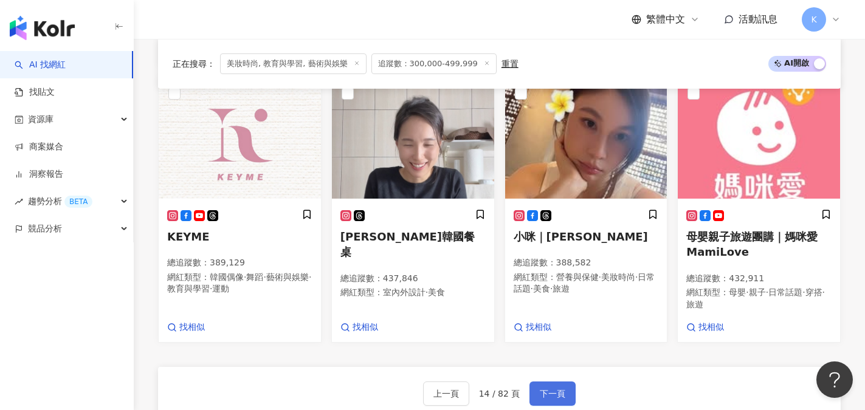
click at [559, 391] on span "下一頁" at bounding box center [553, 394] width 26 height 10
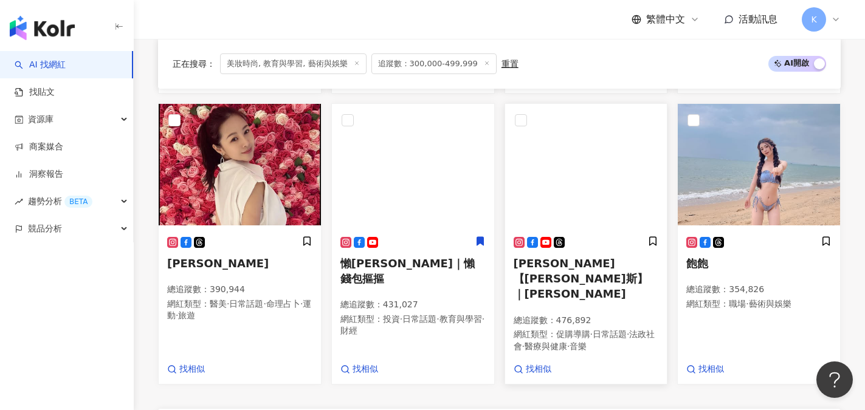
scroll to position [1026, 0]
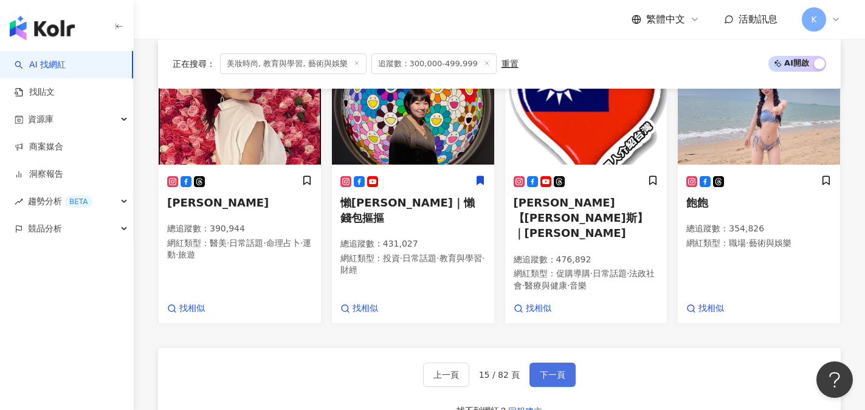
click at [555, 370] on span "下一頁" at bounding box center [553, 375] width 26 height 10
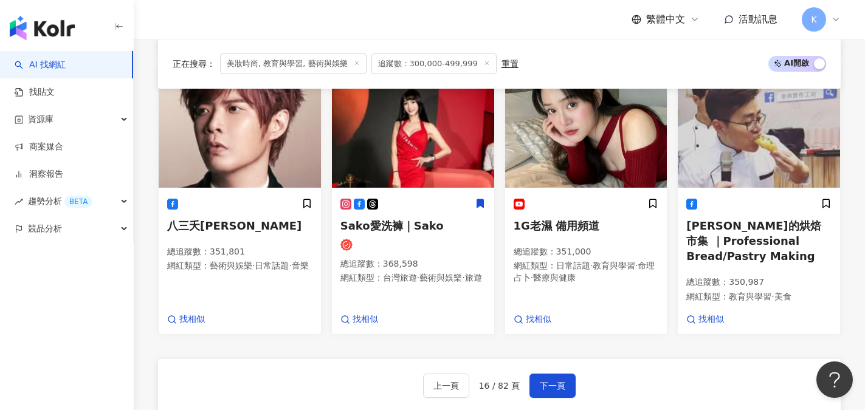
scroll to position [1006, 0]
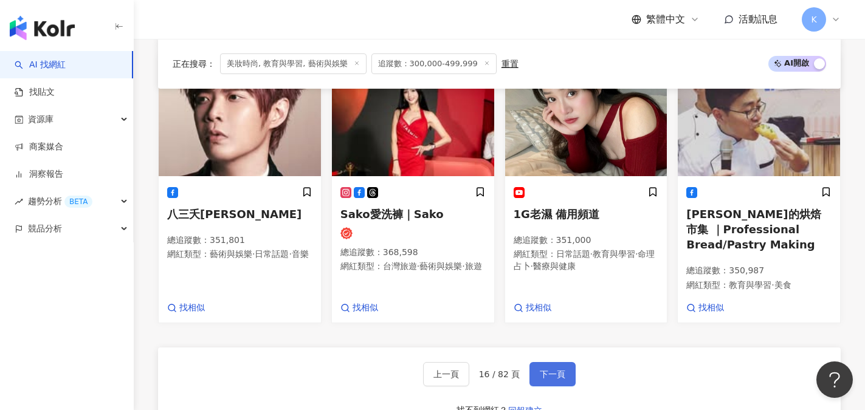
click at [551, 370] on span "下一頁" at bounding box center [553, 375] width 26 height 10
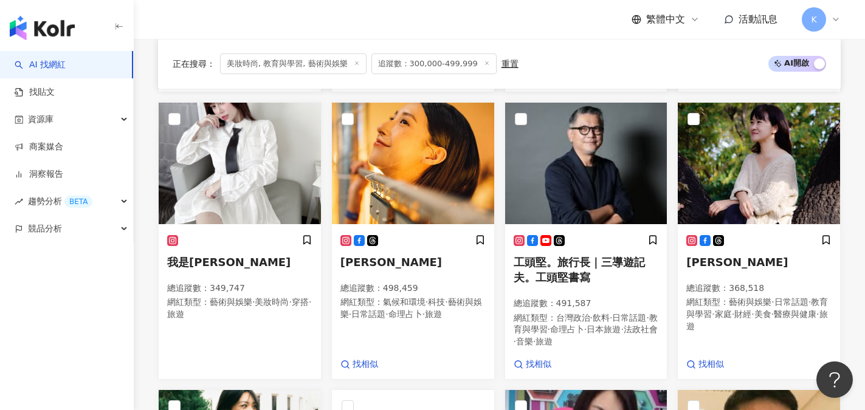
scroll to position [677, 0]
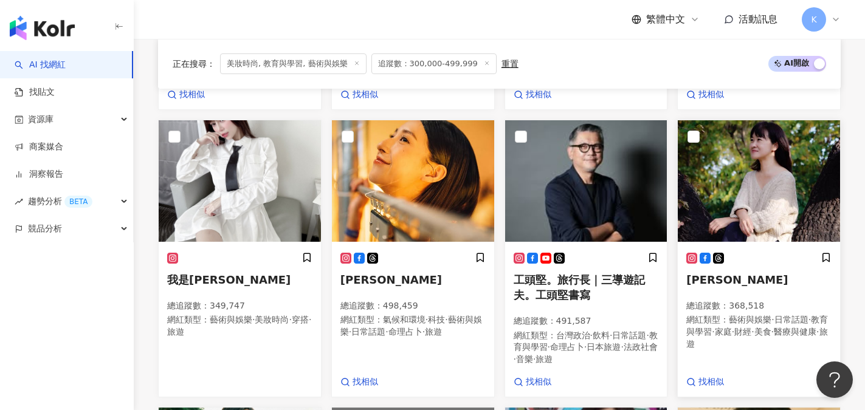
click at [763, 207] on img at bounding box center [759, 181] width 162 height 122
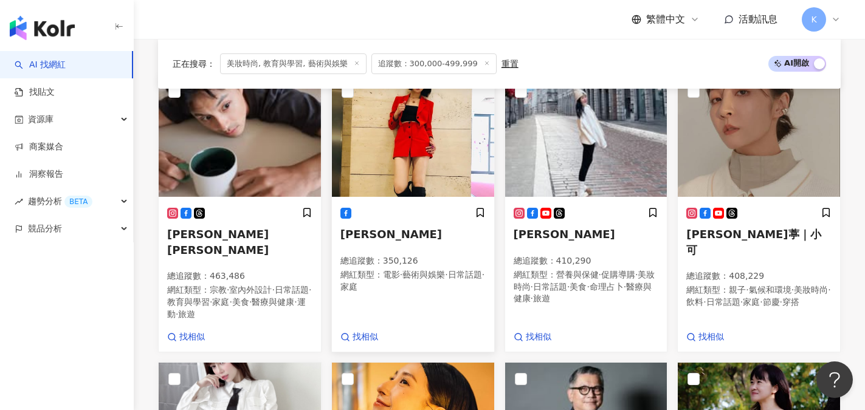
scroll to position [434, 0]
click at [416, 192] on img at bounding box center [413, 137] width 162 height 122
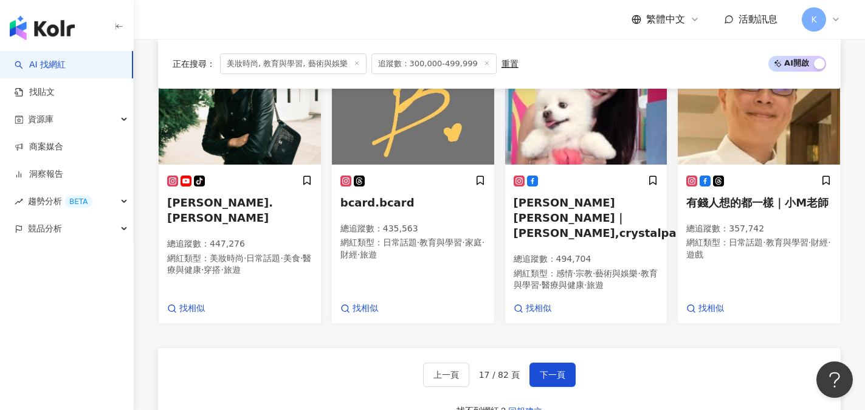
scroll to position [1042, 0]
click at [569, 371] on button "下一頁" at bounding box center [553, 375] width 46 height 24
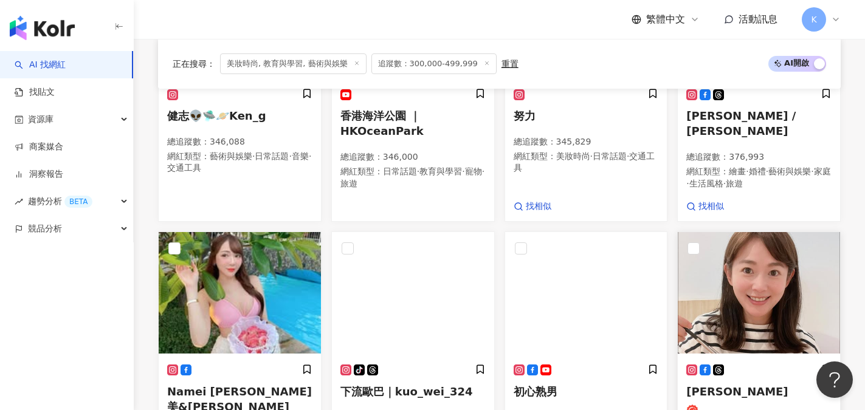
scroll to position [1011, 0]
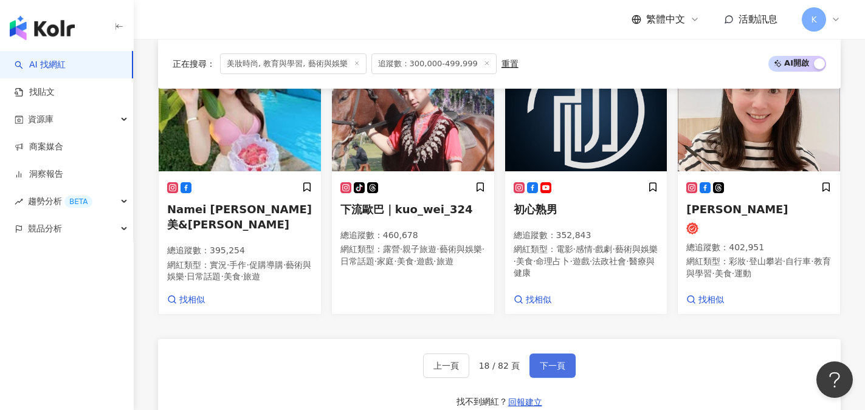
click at [556, 362] on span "下一頁" at bounding box center [553, 366] width 26 height 10
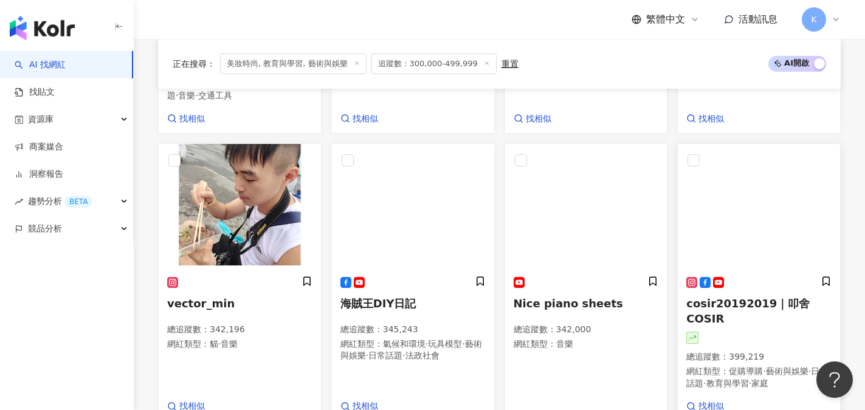
scroll to position [1069, 0]
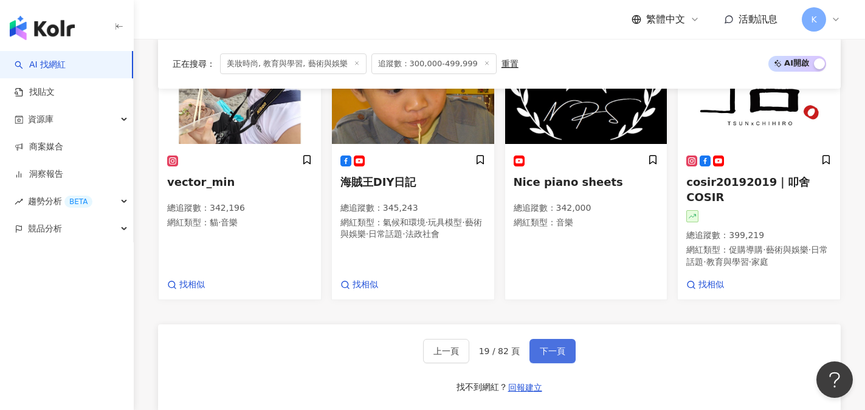
click at [564, 339] on button "下一頁" at bounding box center [553, 351] width 46 height 24
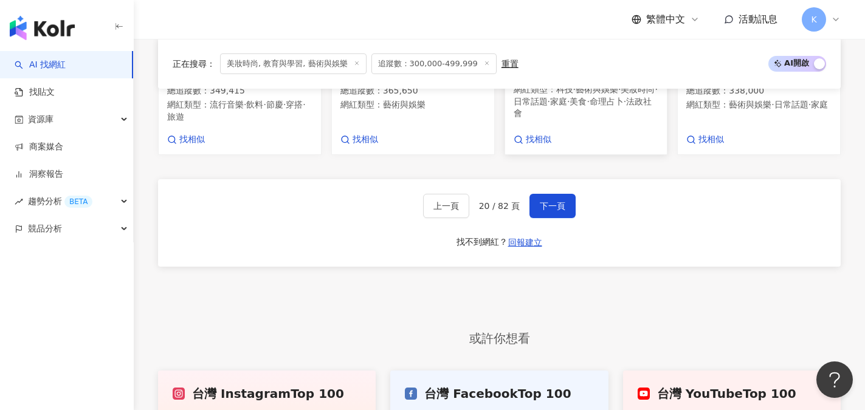
scroll to position [1191, 0]
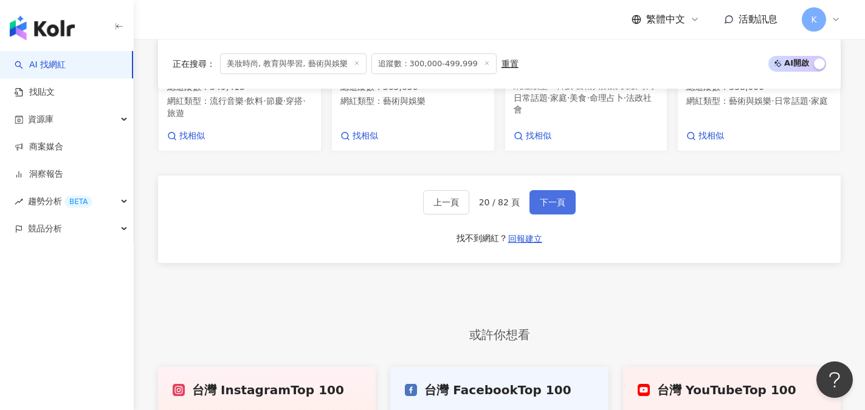
click at [543, 198] on span "下一頁" at bounding box center [553, 203] width 26 height 10
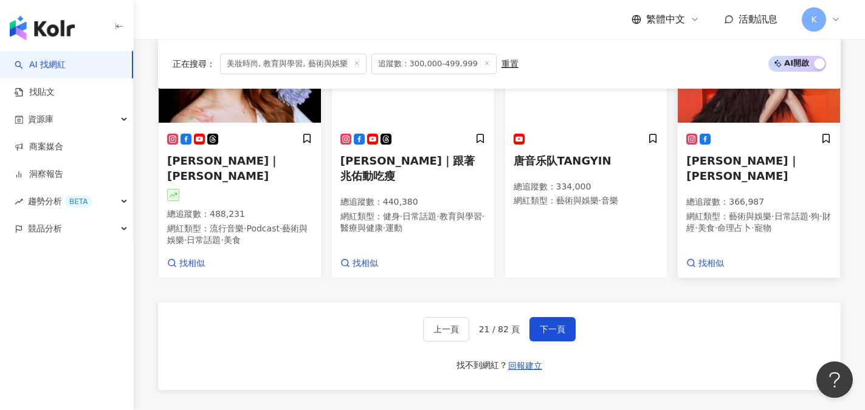
scroll to position [1081, 0]
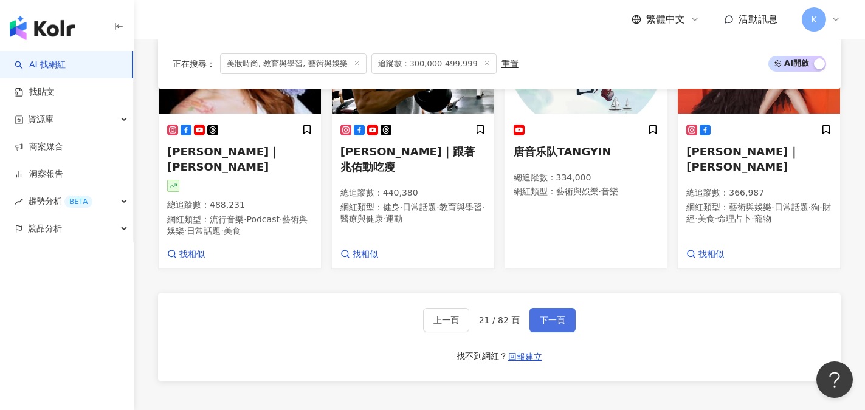
click at [546, 316] on span "下一頁" at bounding box center [553, 321] width 26 height 10
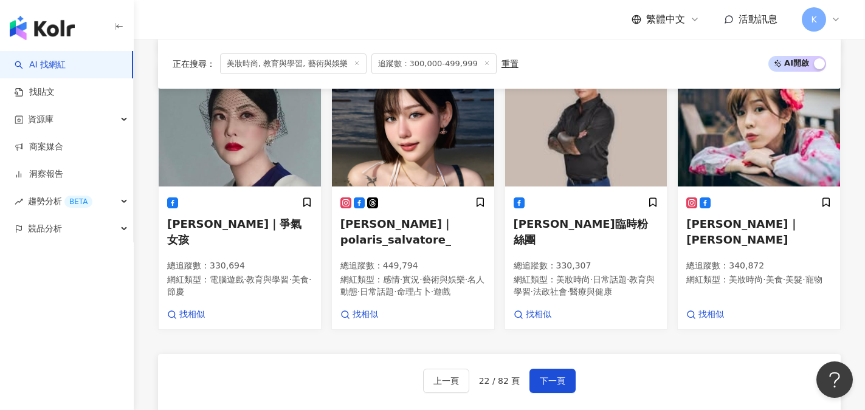
scroll to position [1096, 0]
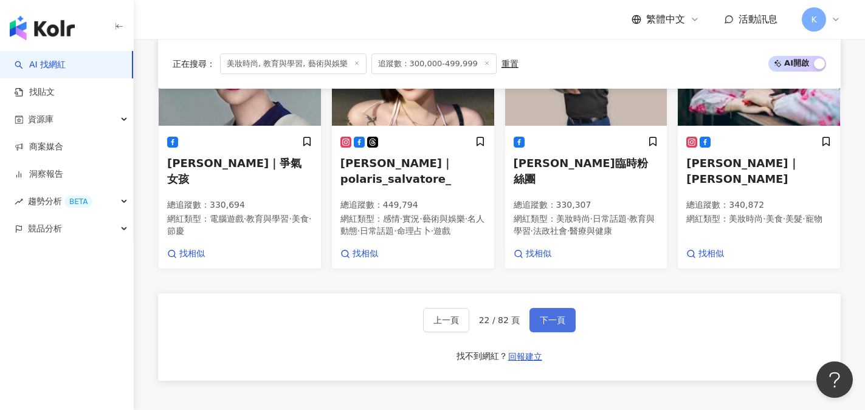
click at [561, 316] on span "下一頁" at bounding box center [553, 321] width 26 height 10
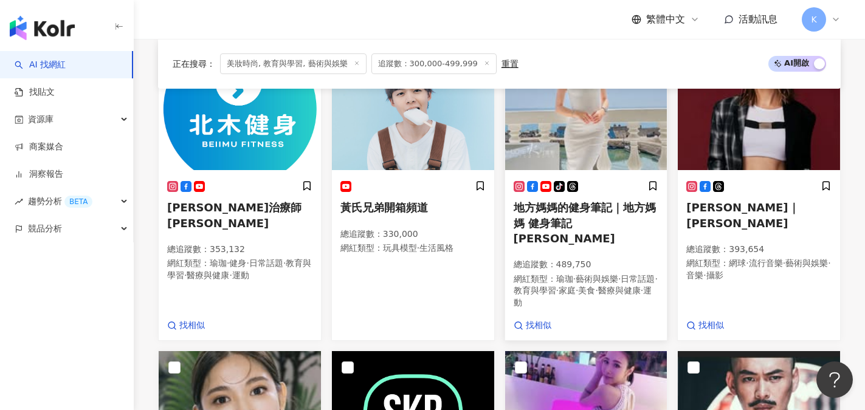
scroll to position [427, 0]
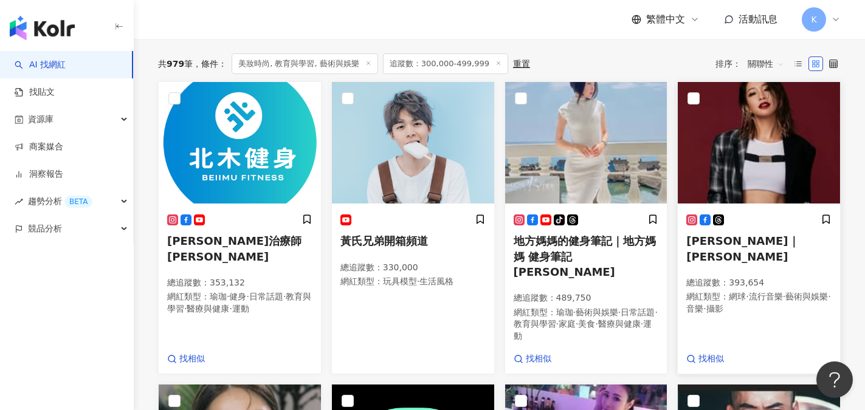
click at [715, 249] on span "袁詠琳｜Cindy Yen" at bounding box center [743, 249] width 112 height 28
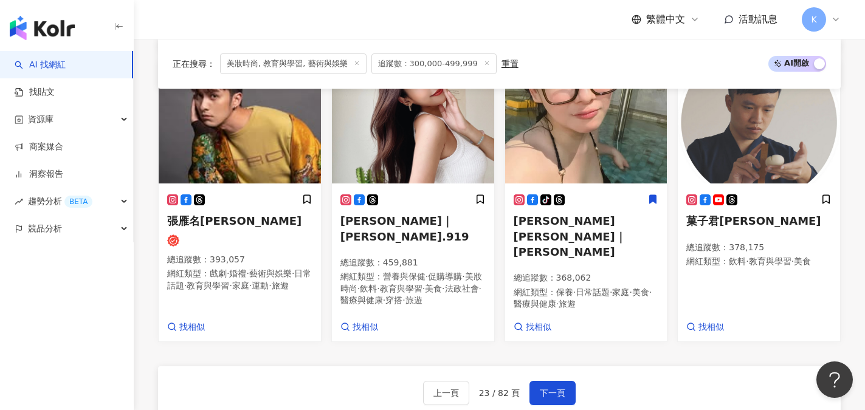
scroll to position [1096, 0]
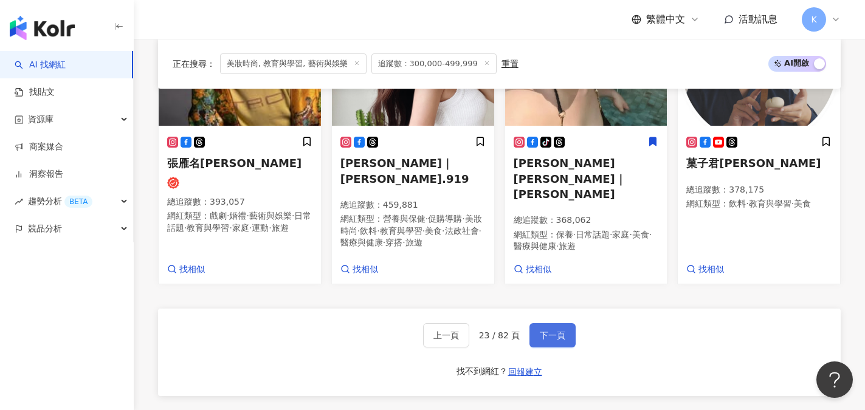
click at [545, 331] on span "下一頁" at bounding box center [553, 336] width 26 height 10
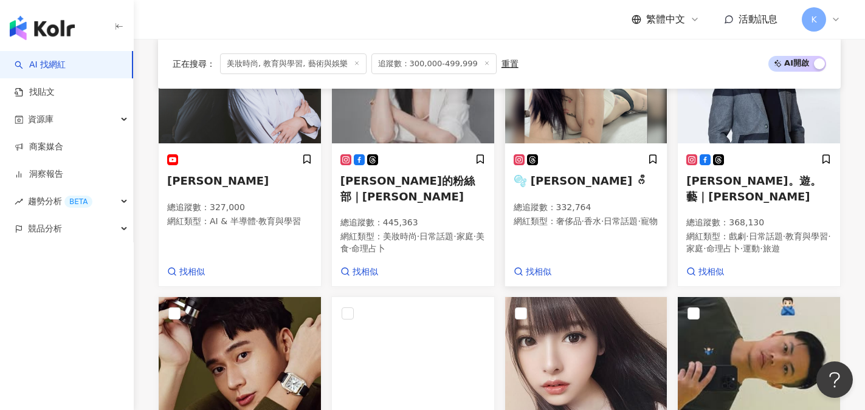
scroll to position [488, 0]
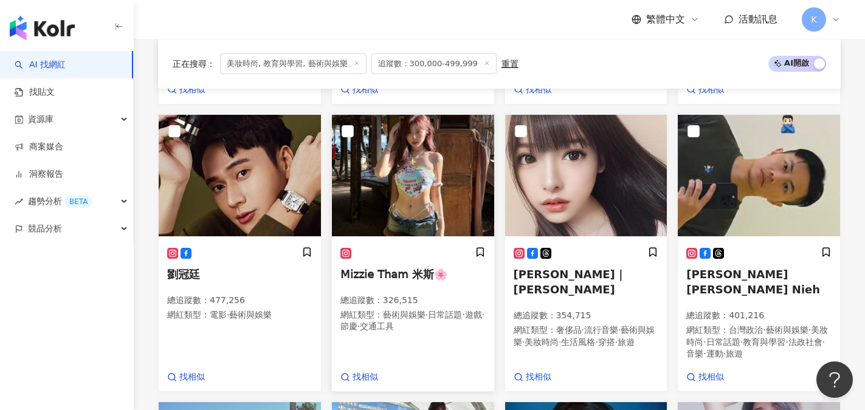
scroll to position [671, 0]
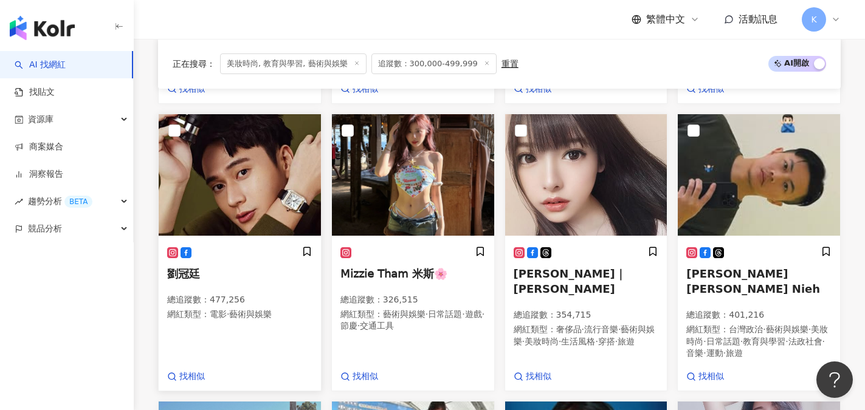
click at [247, 215] on img at bounding box center [240, 175] width 162 height 122
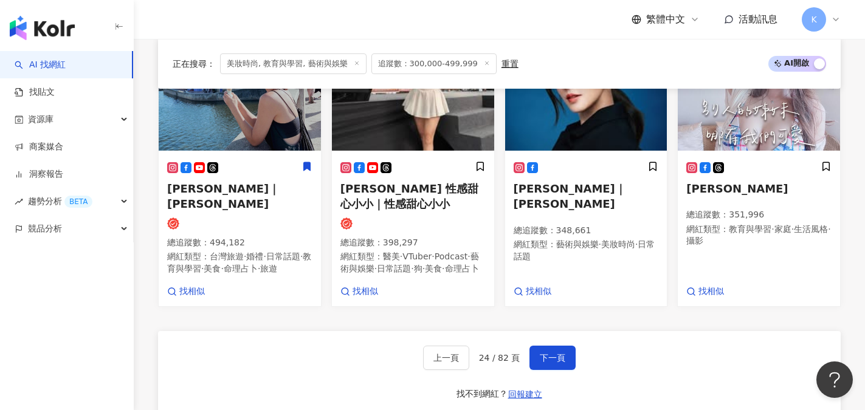
scroll to position [1096, 0]
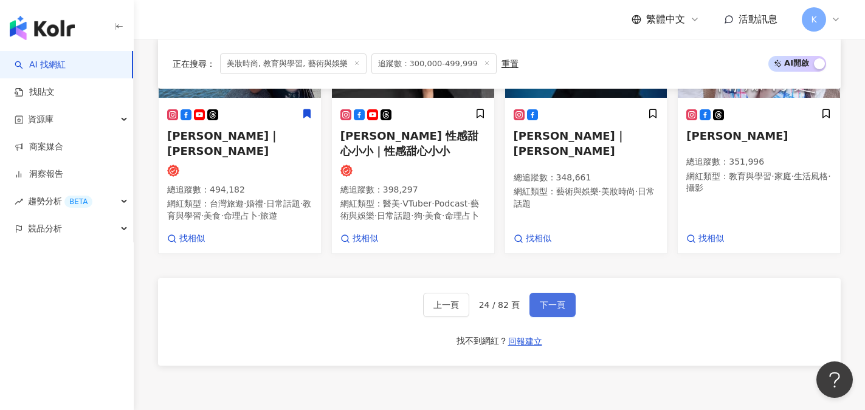
click at [558, 314] on button "下一頁" at bounding box center [553, 305] width 46 height 24
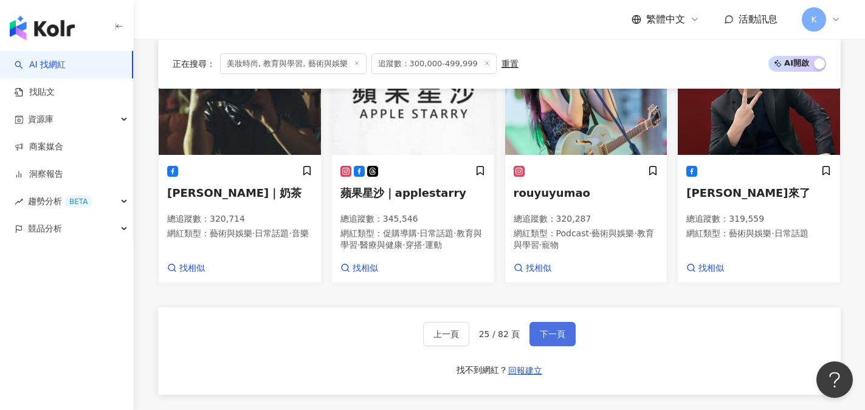
scroll to position [1069, 0]
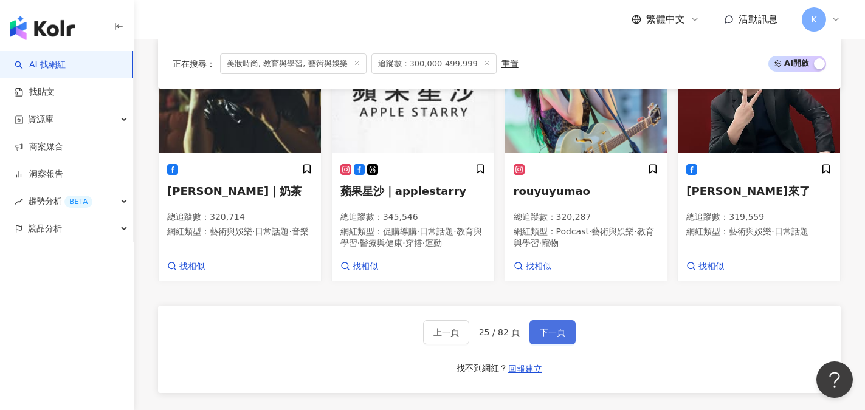
click at [547, 328] on span "下一頁" at bounding box center [553, 333] width 26 height 10
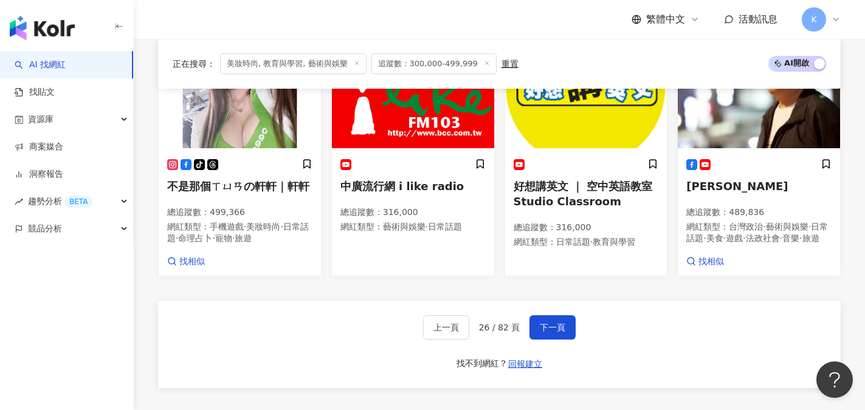
scroll to position [1096, 0]
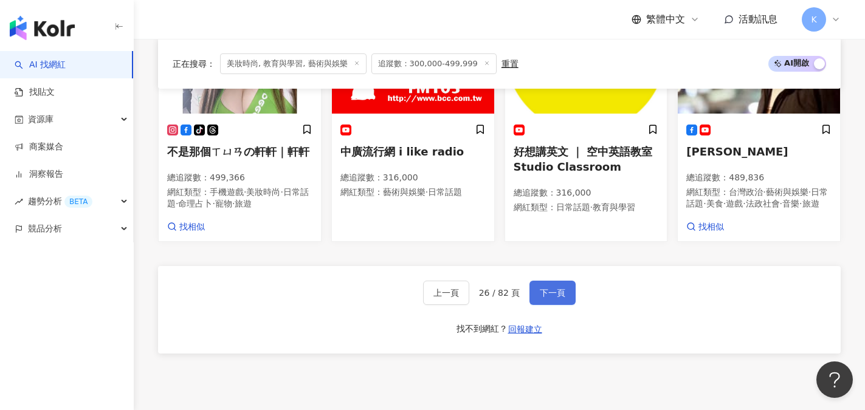
click at [570, 305] on button "下一頁" at bounding box center [553, 293] width 46 height 24
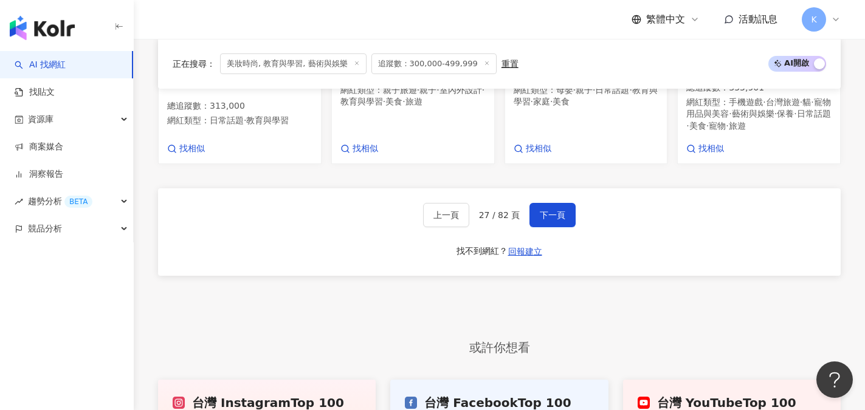
scroll to position [1203, 0]
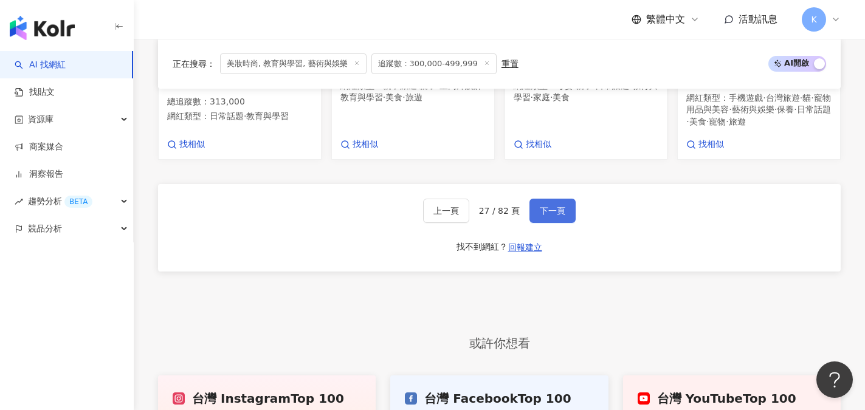
click at [545, 199] on button "下一頁" at bounding box center [553, 211] width 46 height 24
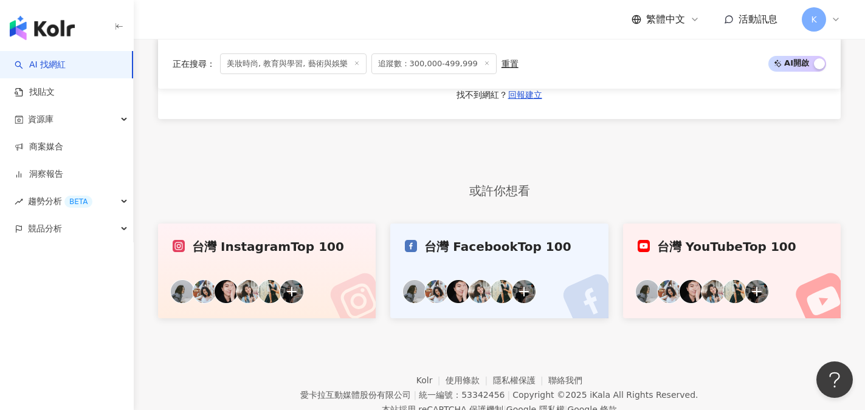
scroll to position [1172, 0]
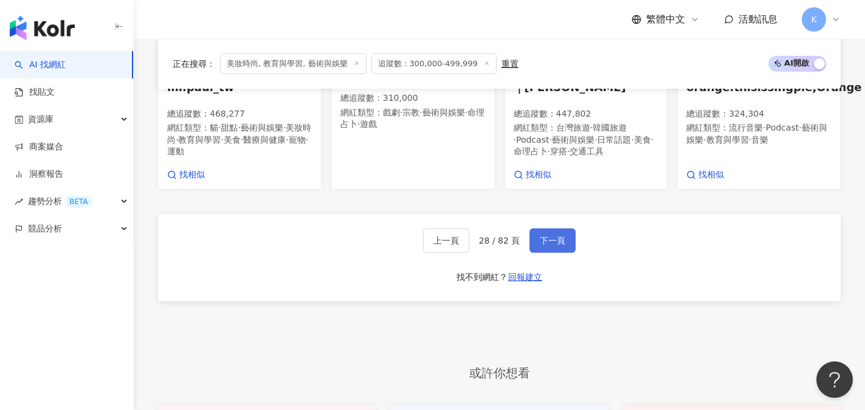
click at [554, 245] on span "下一頁" at bounding box center [553, 241] width 26 height 10
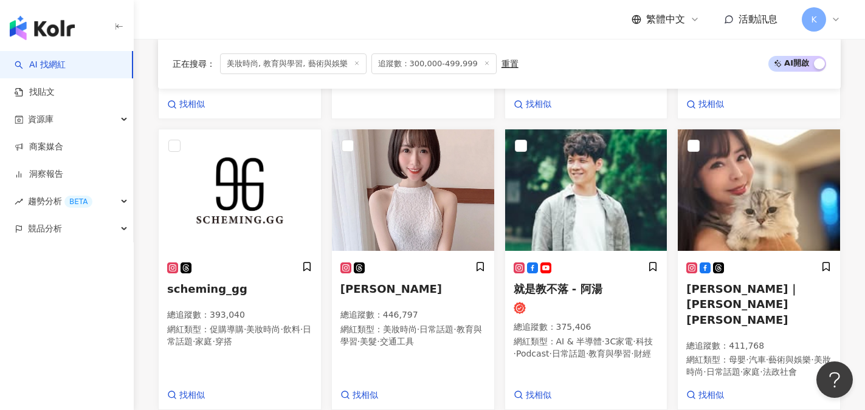
scroll to position [671, 0]
click at [706, 367] on span "·" at bounding box center [705, 372] width 2 height 10
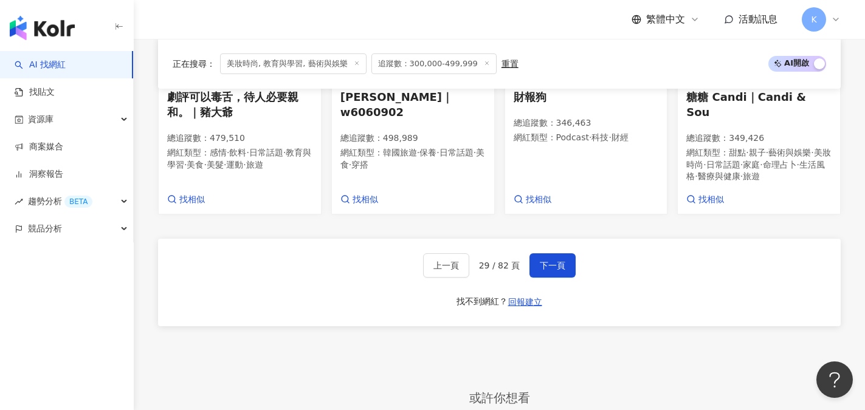
scroll to position [1157, 0]
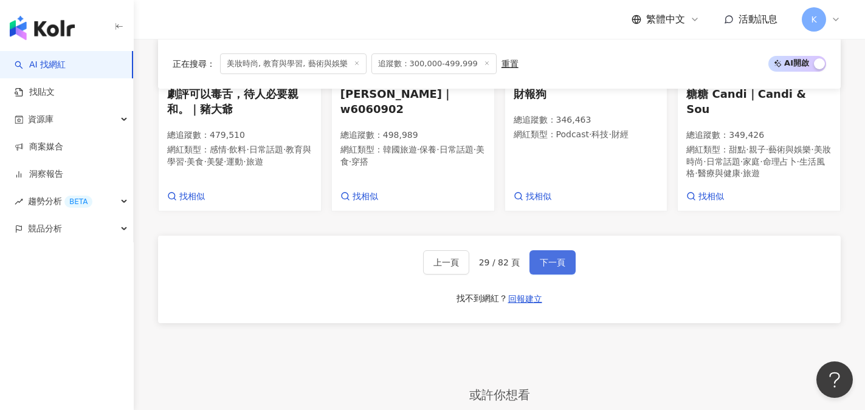
click at [543, 258] on span "下一頁" at bounding box center [553, 263] width 26 height 10
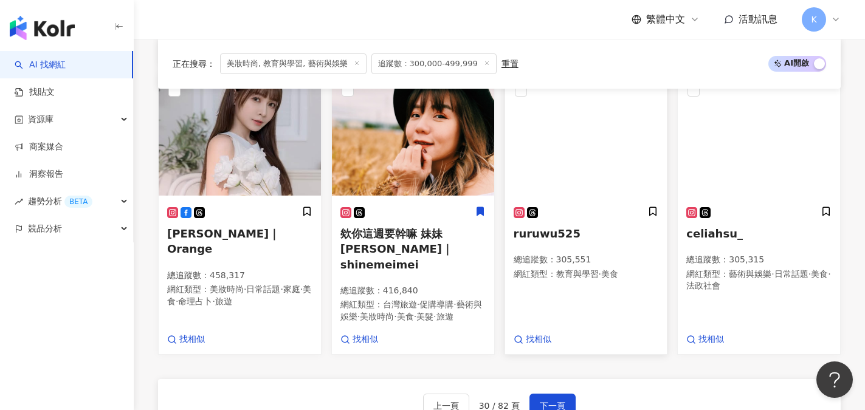
scroll to position [1108, 0]
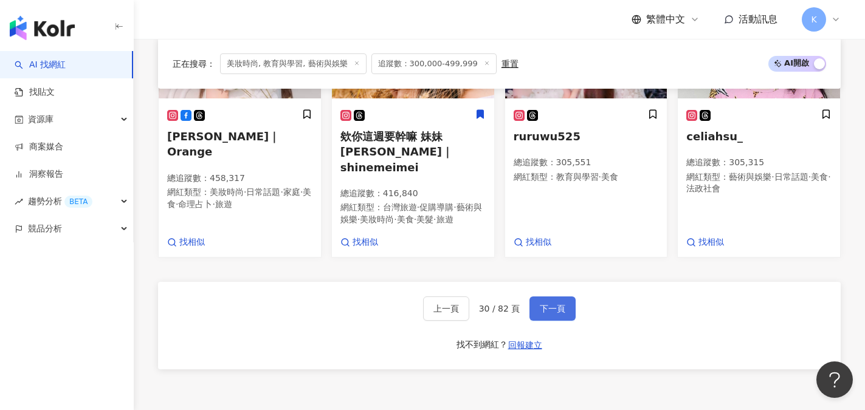
click at [552, 298] on button "下一頁" at bounding box center [553, 309] width 46 height 24
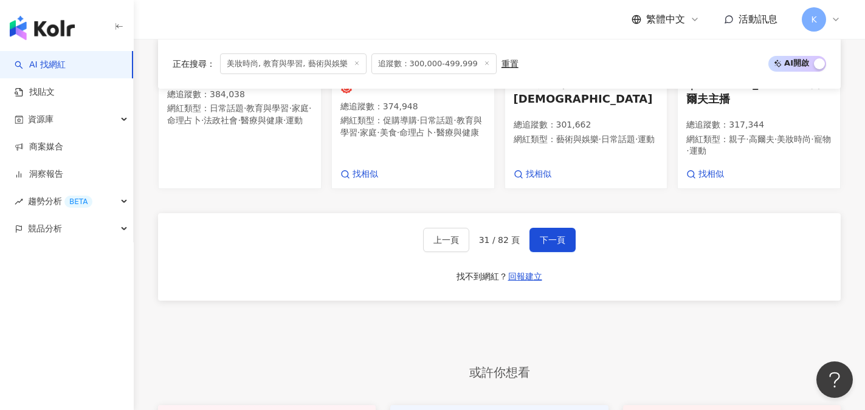
scroll to position [1166, 0]
click at [556, 238] on button "下一頁" at bounding box center [553, 239] width 46 height 24
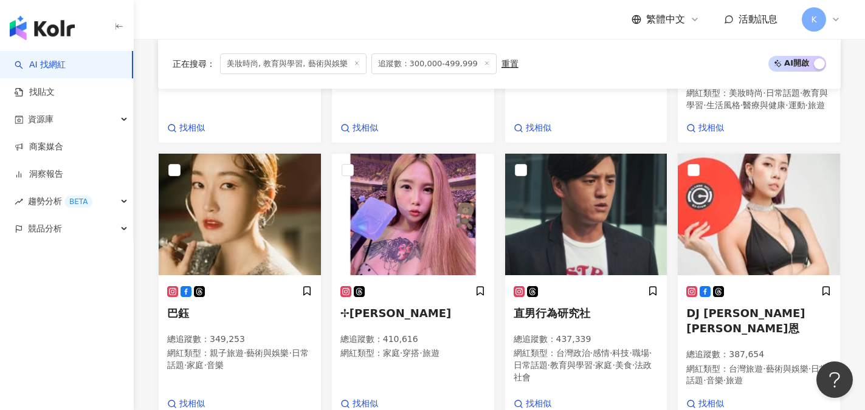
scroll to position [677, 0]
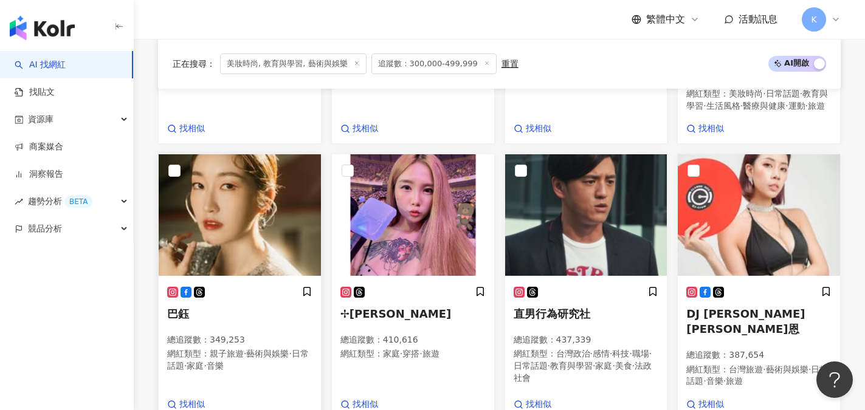
click at [202, 220] on img at bounding box center [240, 215] width 162 height 122
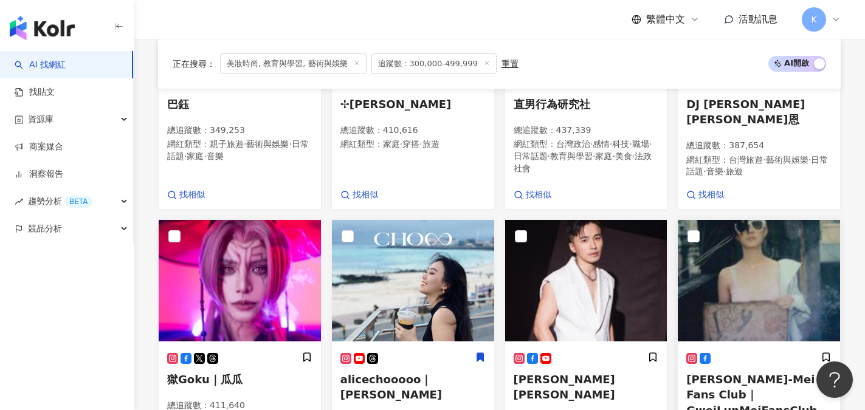
scroll to position [920, 0]
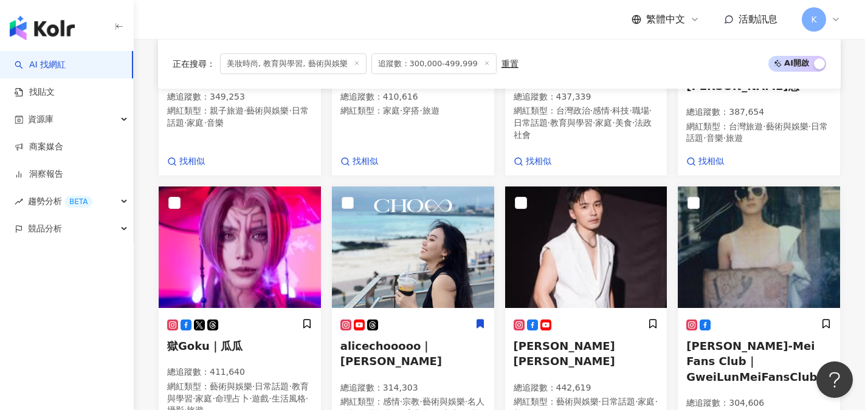
click at [144, 221] on div "正在搜尋 ： 美妝時尚, 教育與學習, 藝術與娛樂 追蹤數：300,000-499,999 重置 AI 開啟 AI 關閉 UC9CqM2LF7m1RFNdpA…" at bounding box center [500, 159] width 732 height 1240
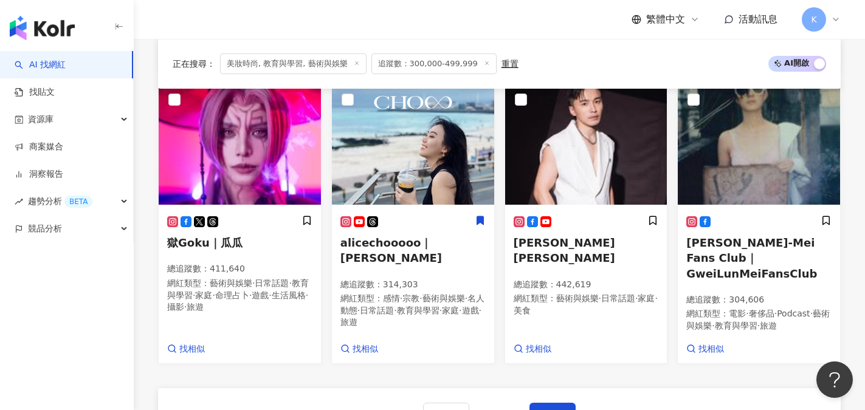
scroll to position [1042, 0]
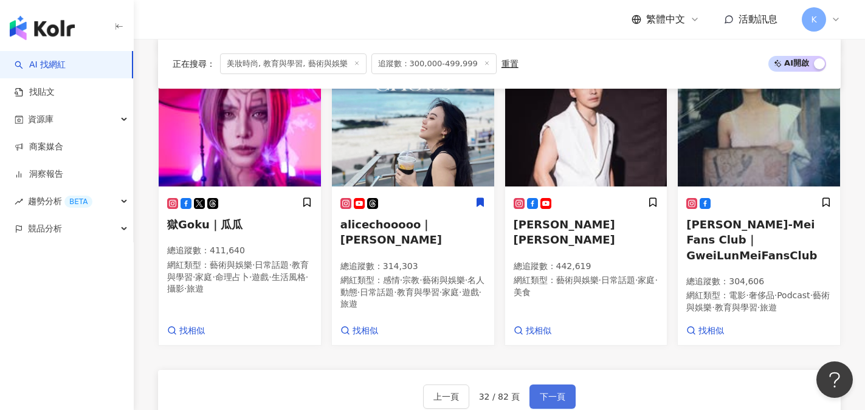
click at [568, 385] on button "下一頁" at bounding box center [553, 397] width 46 height 24
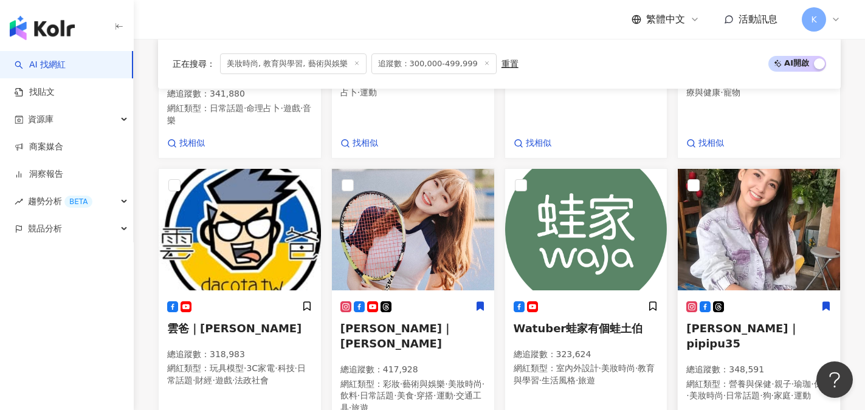
scroll to position [1072, 0]
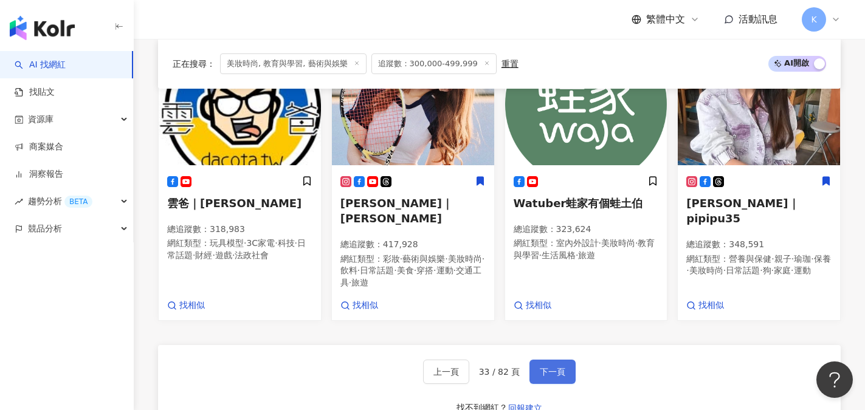
click at [550, 367] on span "下一頁" at bounding box center [553, 372] width 26 height 10
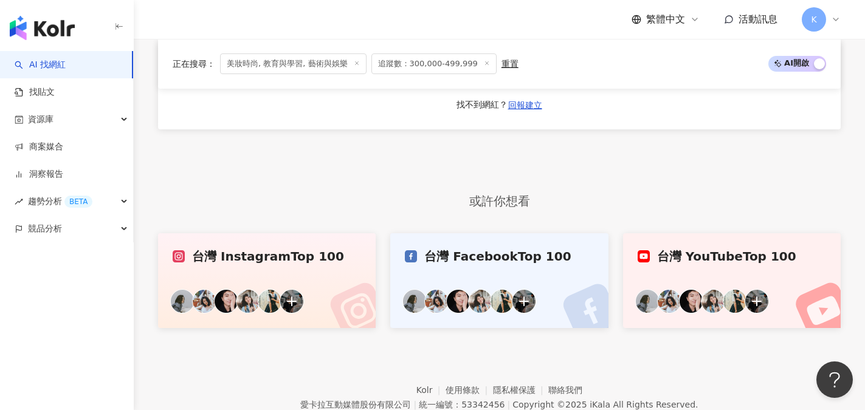
scroll to position [1124, 0]
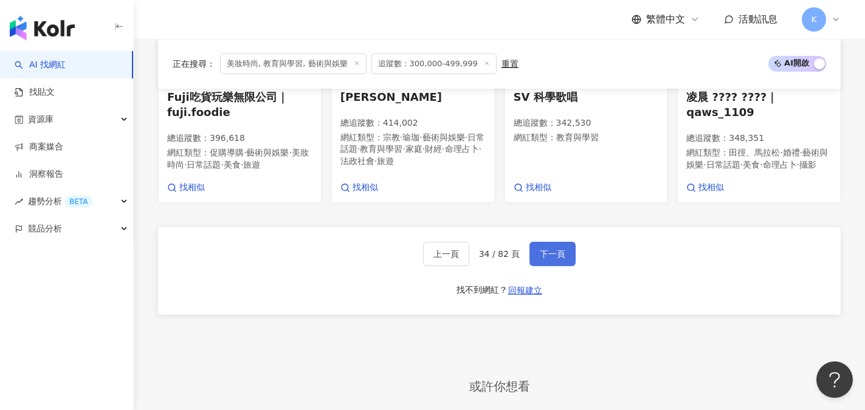
click at [545, 259] on span "下一頁" at bounding box center [553, 254] width 26 height 10
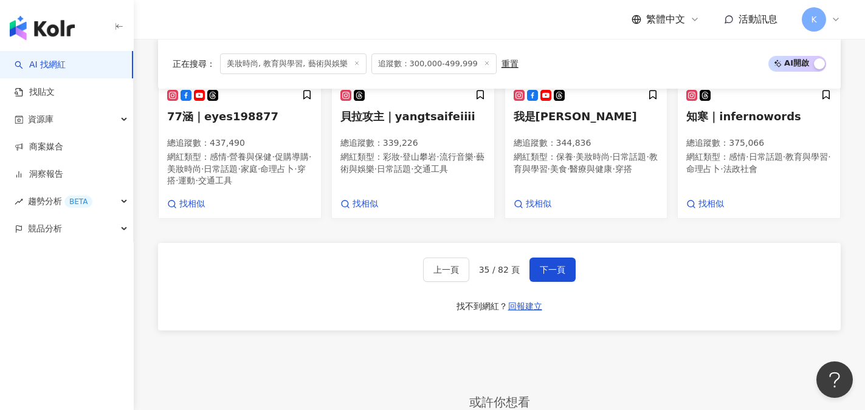
scroll to position [1132, 0]
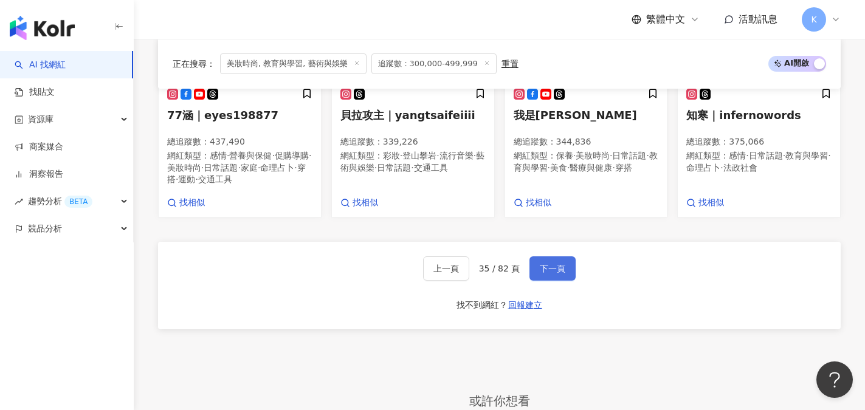
click at [541, 264] on span "下一頁" at bounding box center [553, 269] width 26 height 10
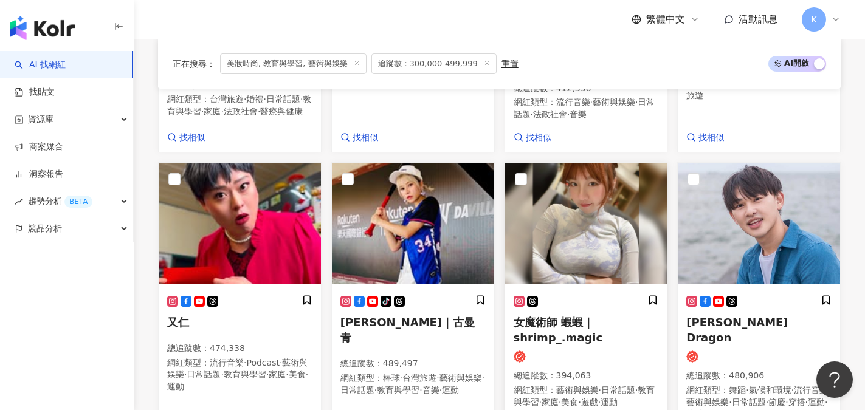
scroll to position [1123, 0]
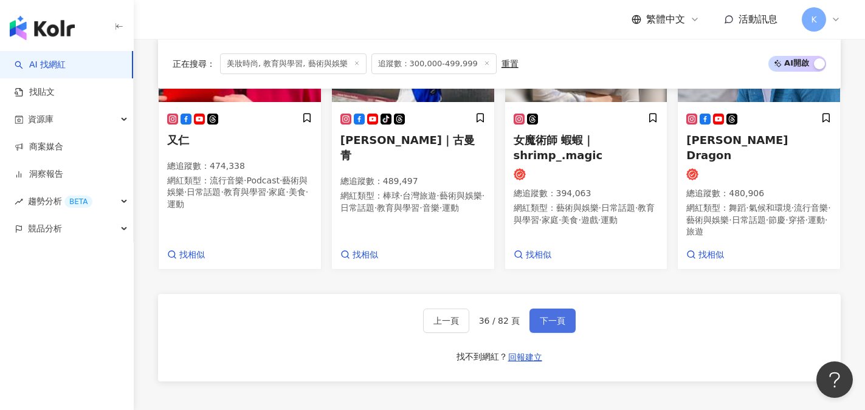
click at [553, 319] on span "下一頁" at bounding box center [553, 321] width 26 height 10
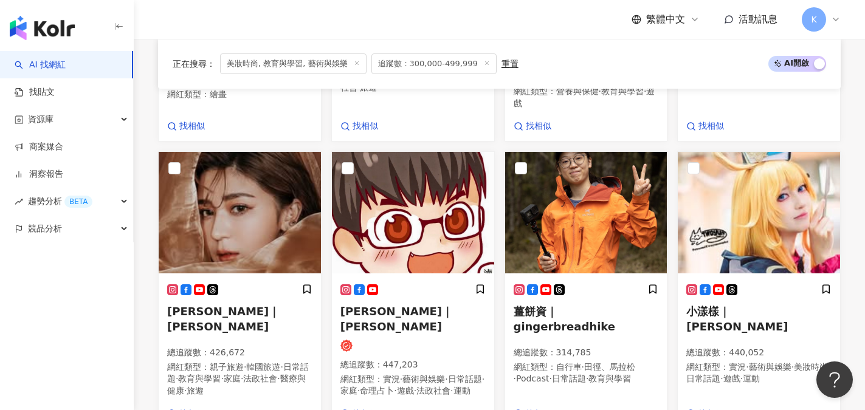
scroll to position [1026, 0]
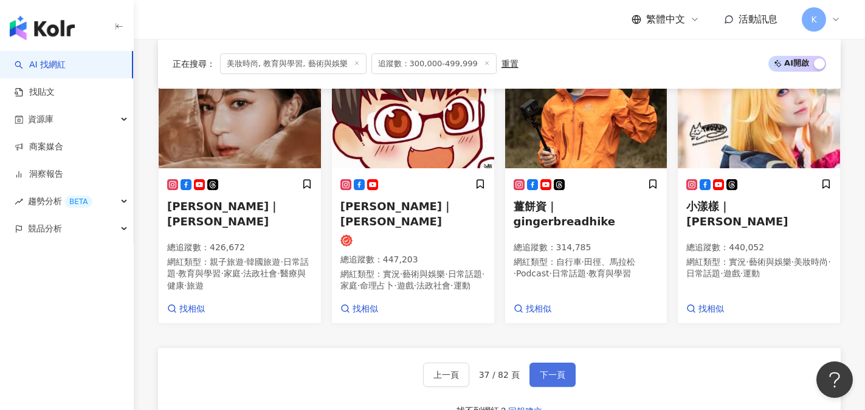
click at [544, 377] on span "下一頁" at bounding box center [553, 375] width 26 height 10
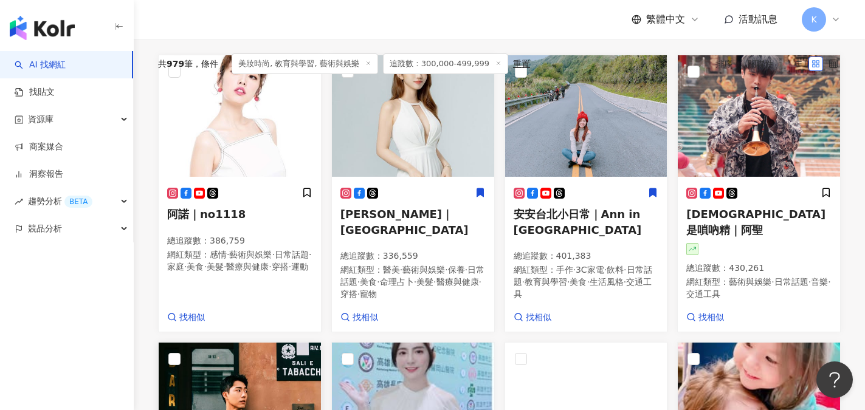
scroll to position [421, 0]
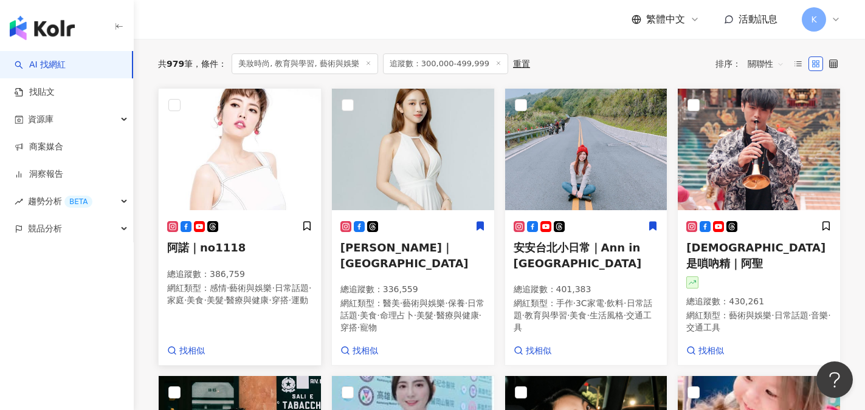
click at [210, 254] on span "阿諾｜no1118" at bounding box center [206, 247] width 78 height 13
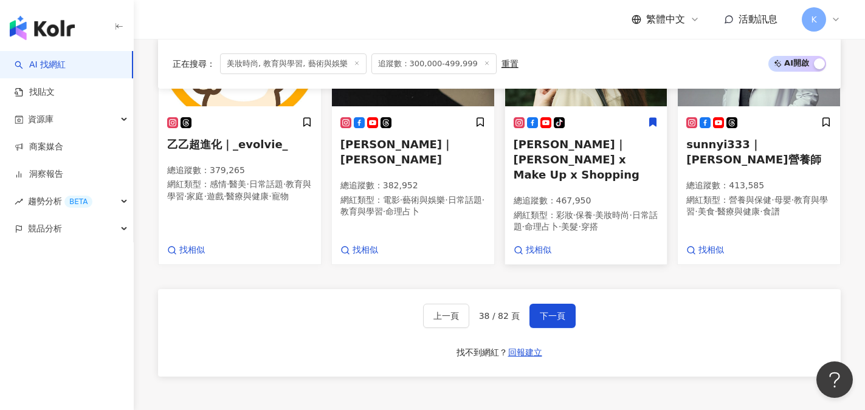
scroll to position [1090, 0]
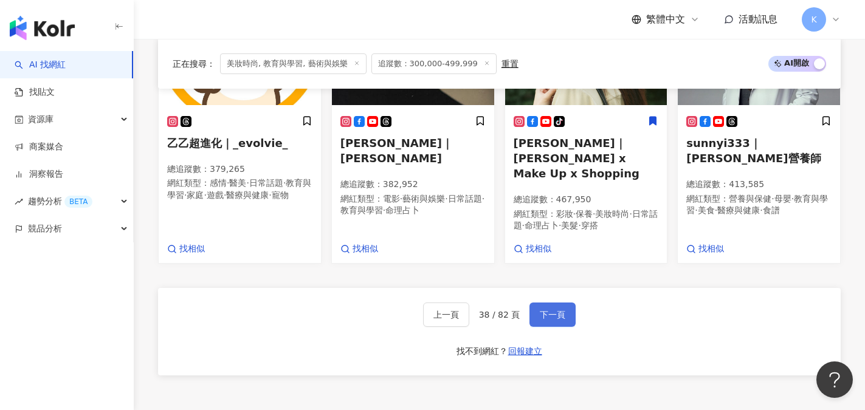
click at [545, 317] on span "下一頁" at bounding box center [553, 315] width 26 height 10
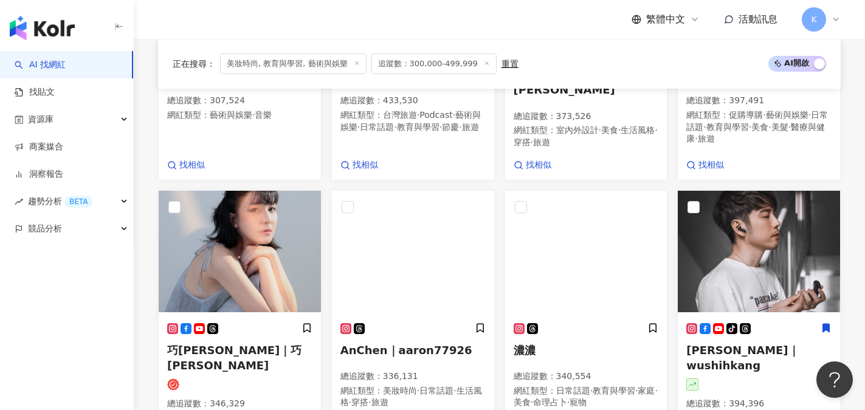
scroll to position [1019, 0]
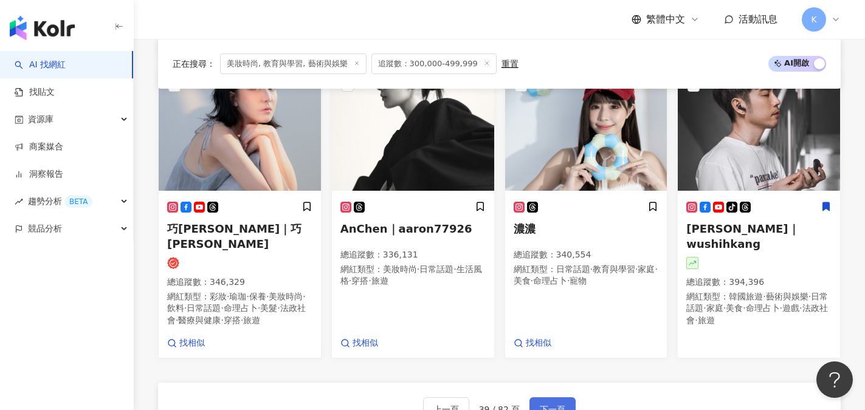
click at [564, 398] on button "下一頁" at bounding box center [553, 410] width 46 height 24
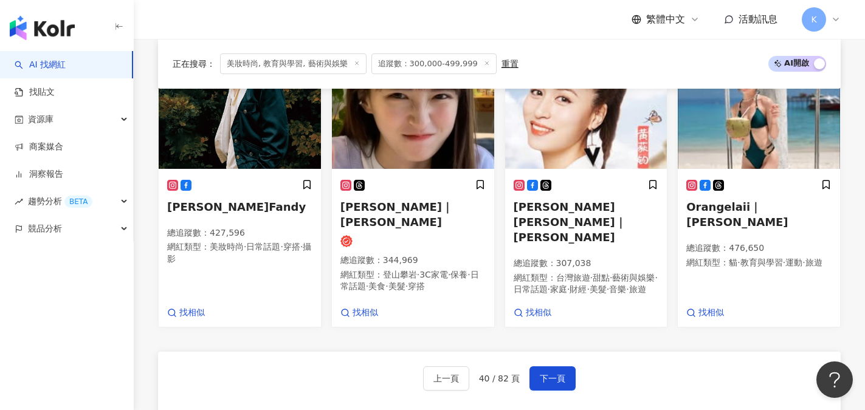
scroll to position [1196, 0]
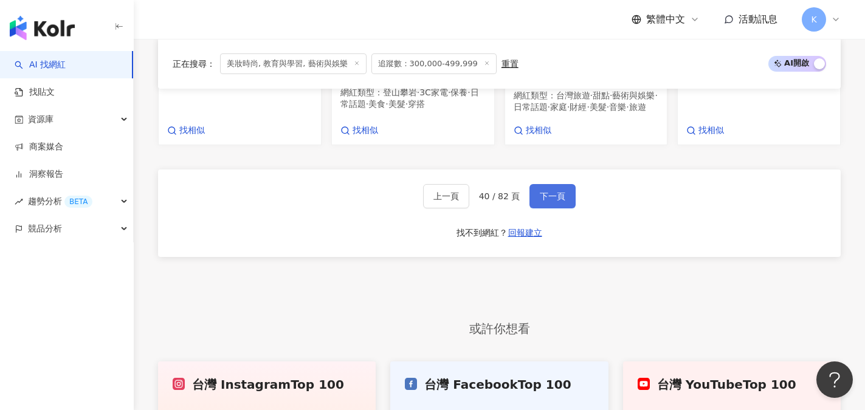
click at [550, 197] on span "下一頁" at bounding box center [553, 197] width 26 height 10
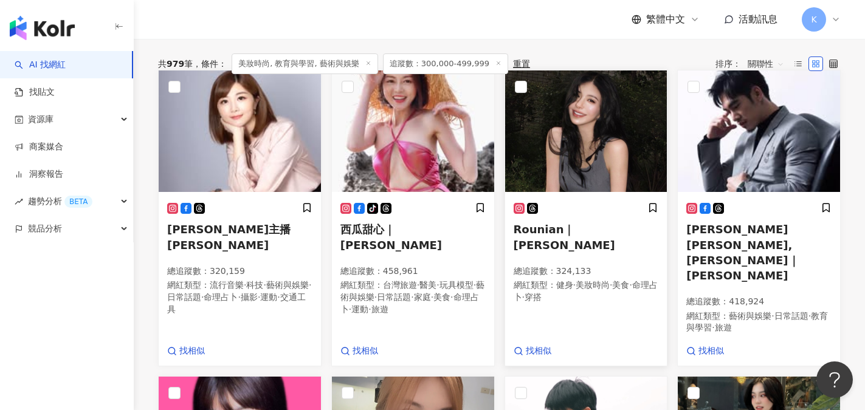
scroll to position [406, 0]
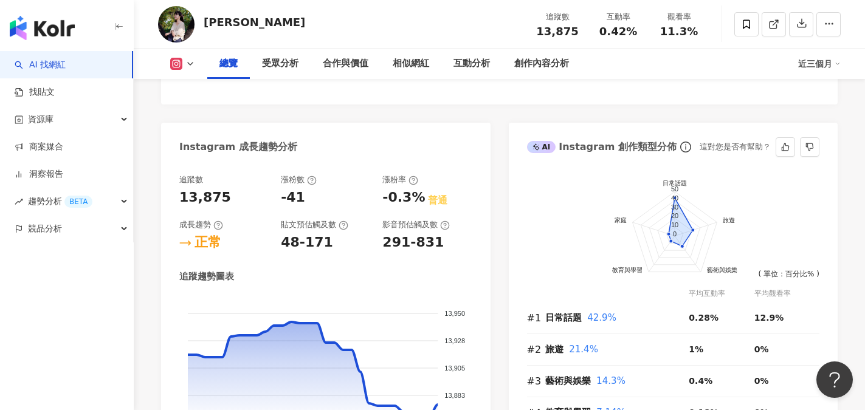
scroll to position [791, 0]
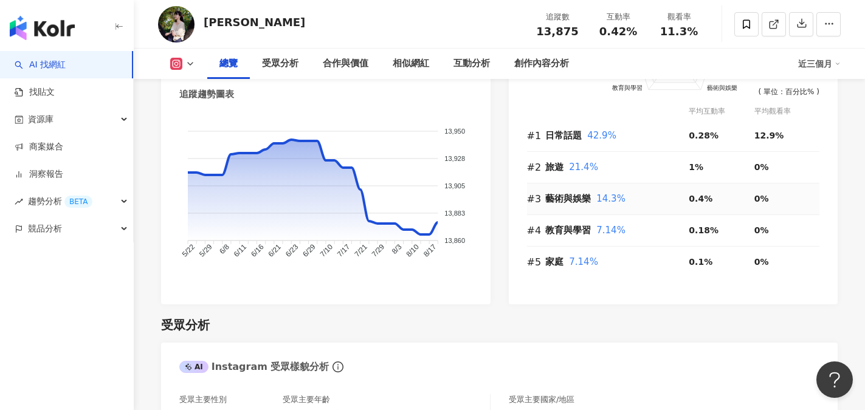
click at [800, 27] on icon "button" at bounding box center [802, 23] width 11 height 11
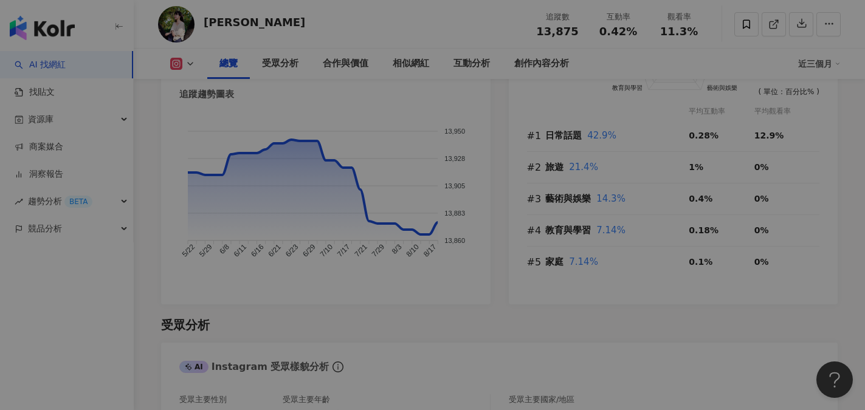
scroll to position [730, 0]
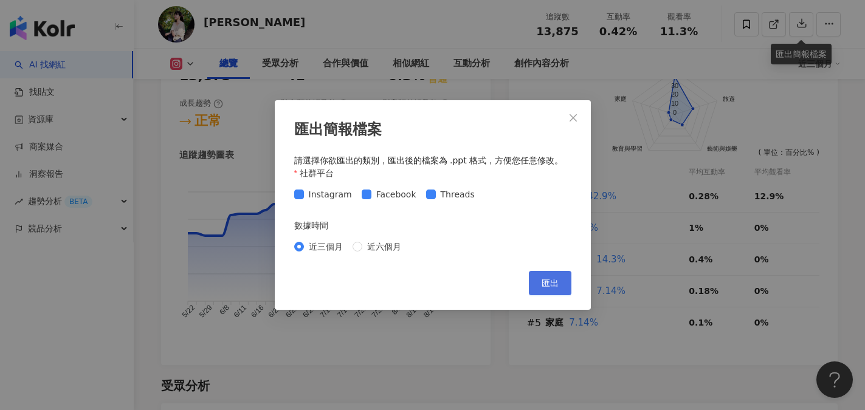
click at [552, 285] on span "匯出" at bounding box center [550, 284] width 17 height 10
click at [576, 122] on icon "close" at bounding box center [574, 118] width 10 height 10
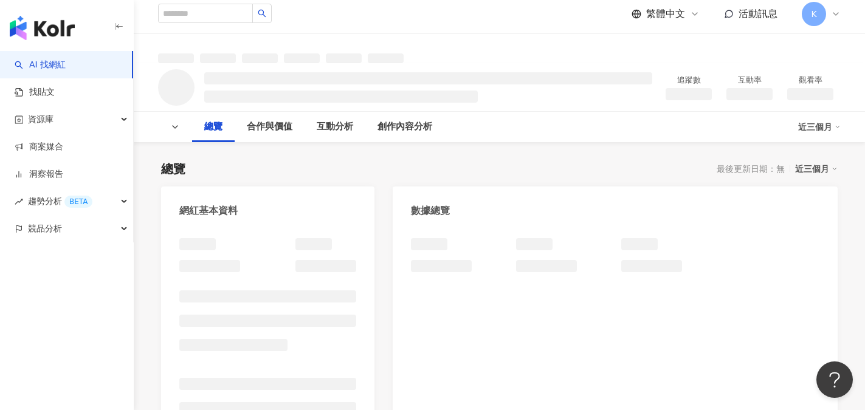
scroll to position [182, 0]
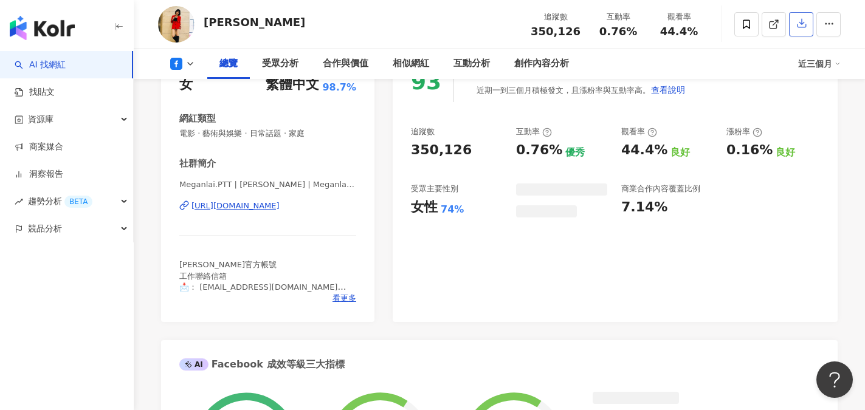
click at [802, 36] on button "button" at bounding box center [801, 24] width 24 height 24
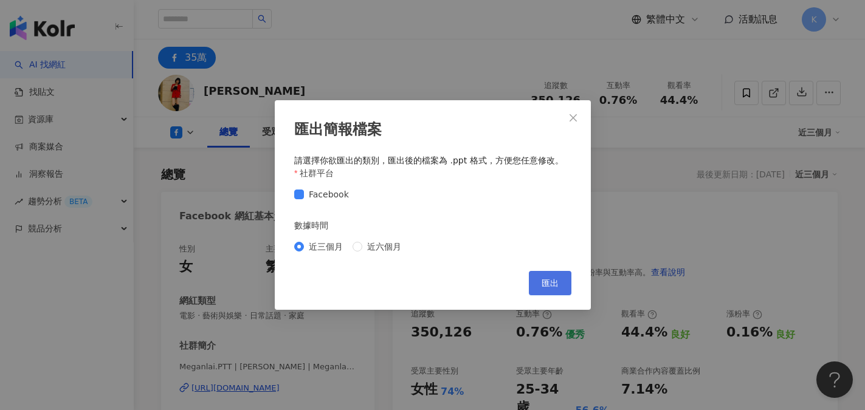
click at [569, 286] on button "匯出" at bounding box center [550, 283] width 43 height 24
drag, startPoint x: 574, startPoint y: 117, endPoint x: 589, endPoint y: 115, distance: 15.3
click at [574, 117] on icon "close" at bounding box center [573, 117] width 7 height 7
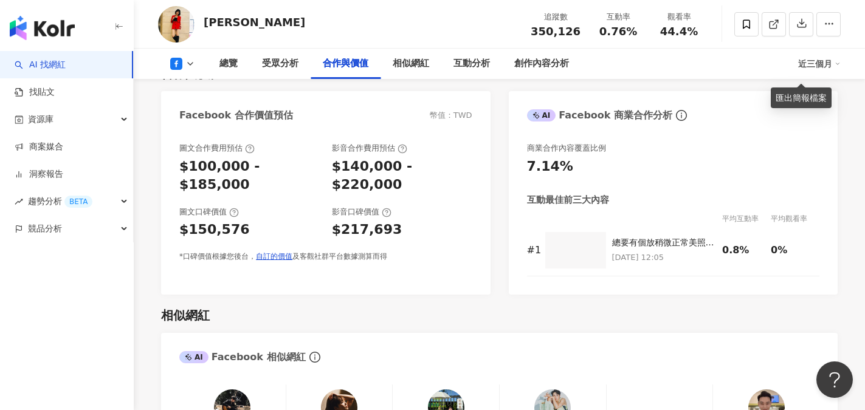
scroll to position [1459, 0]
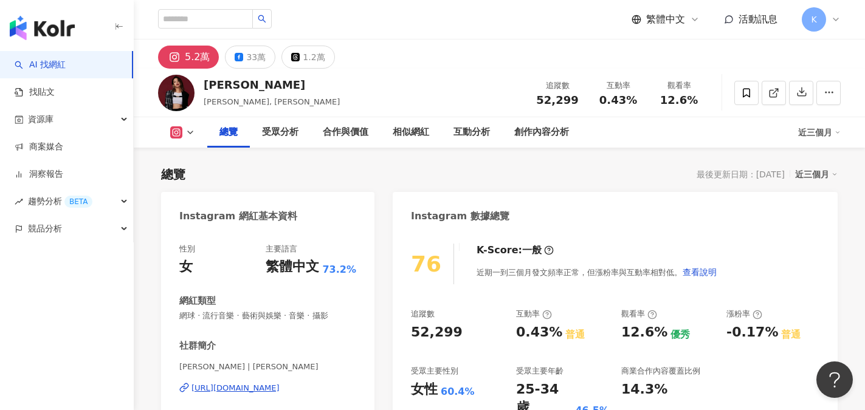
scroll to position [122, 0]
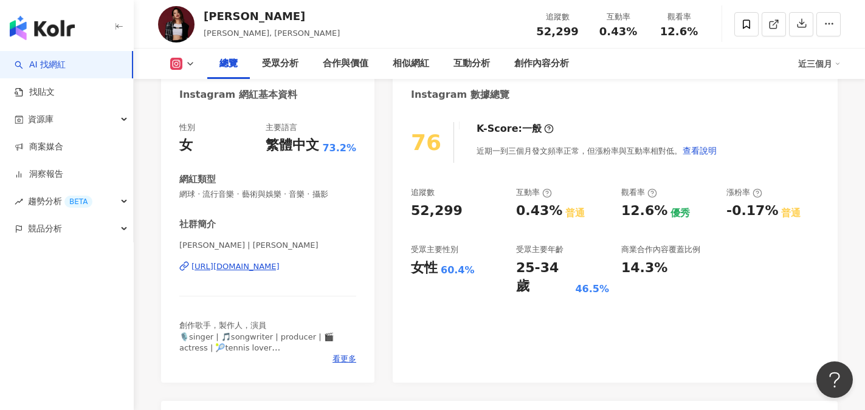
click at [275, 265] on div "https://www.instagram.com/cindyyenofficial/" at bounding box center [236, 266] width 88 height 11
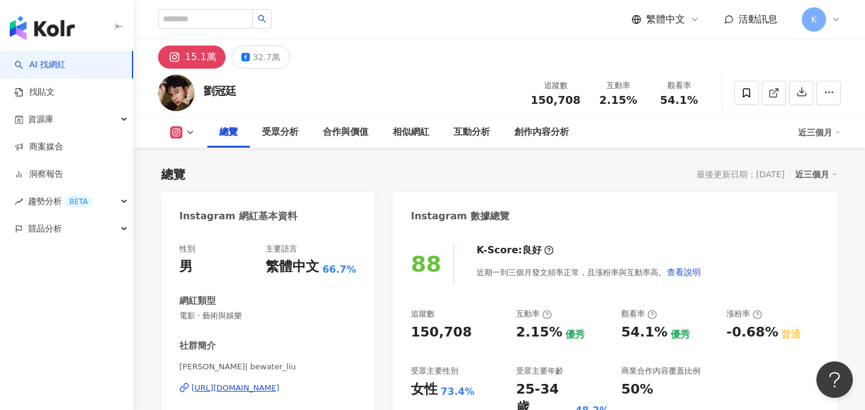
scroll to position [61, 0]
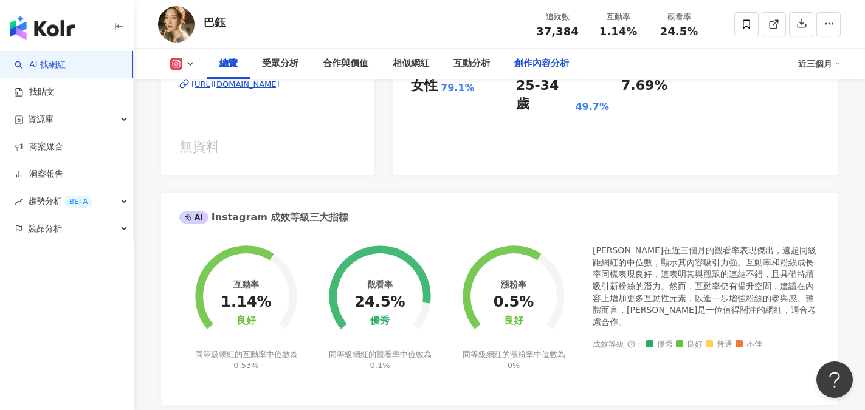
scroll to position [243, 0]
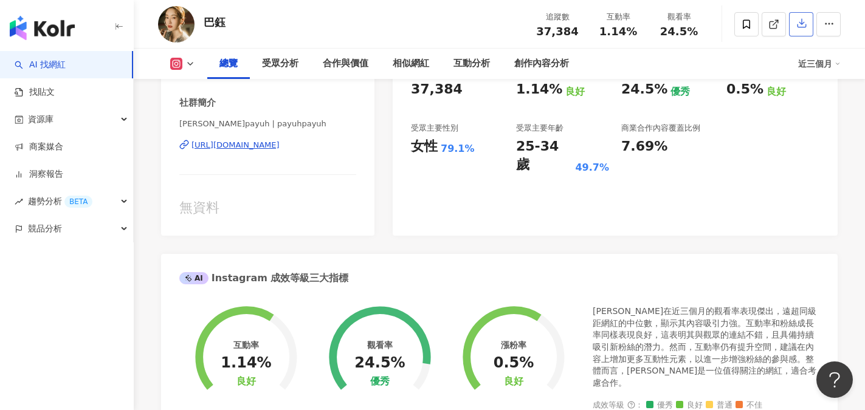
click at [798, 24] on icon "button" at bounding box center [802, 23] width 11 height 11
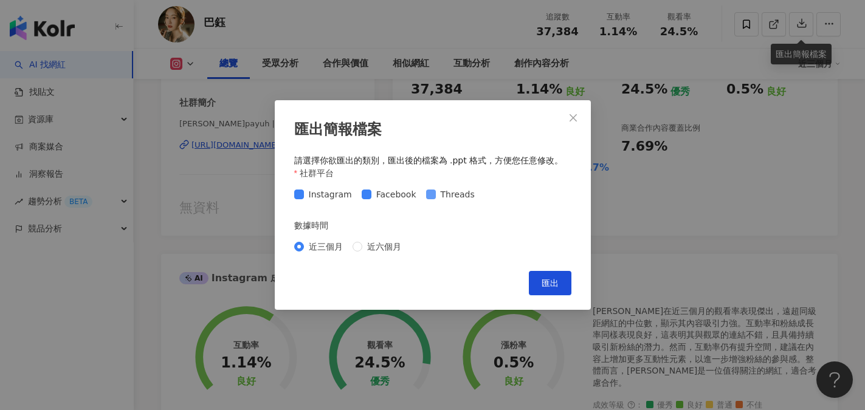
click at [436, 197] on span "Threads" at bounding box center [458, 194] width 44 height 13
click at [541, 281] on button "匯出" at bounding box center [550, 283] width 43 height 24
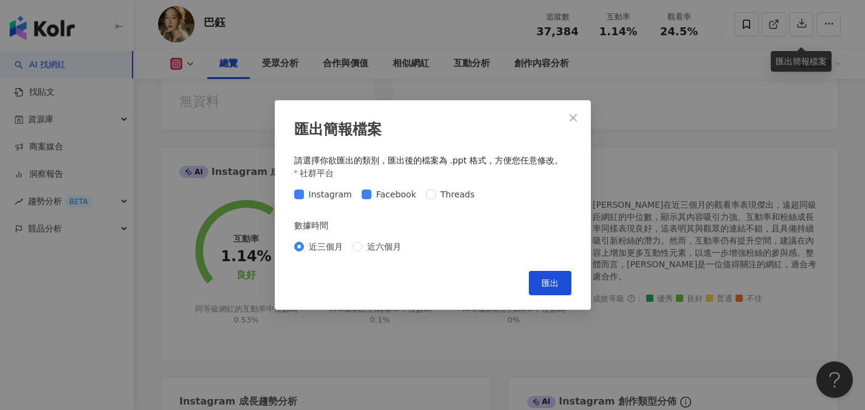
scroll to position [365, 0]
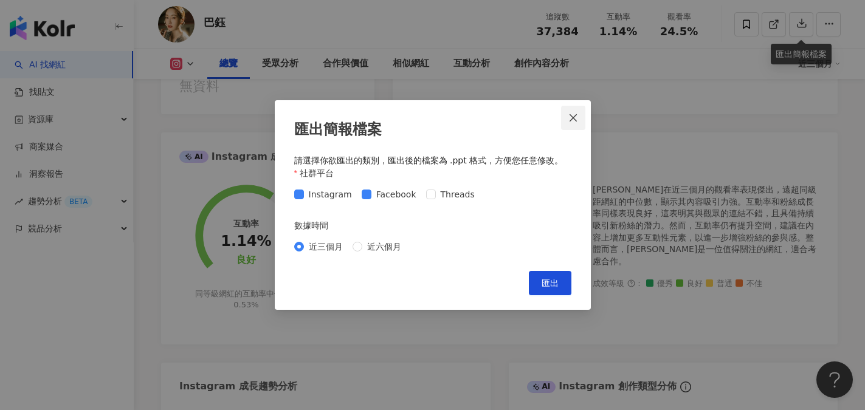
click at [575, 120] on icon "close" at bounding box center [574, 118] width 10 height 10
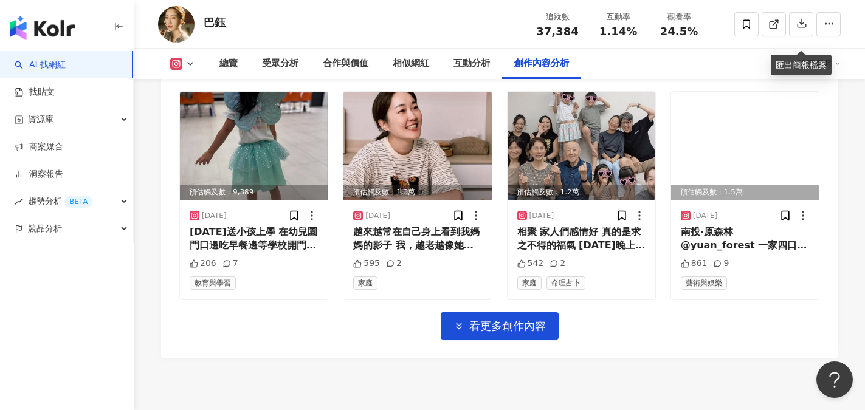
scroll to position [4336, 0]
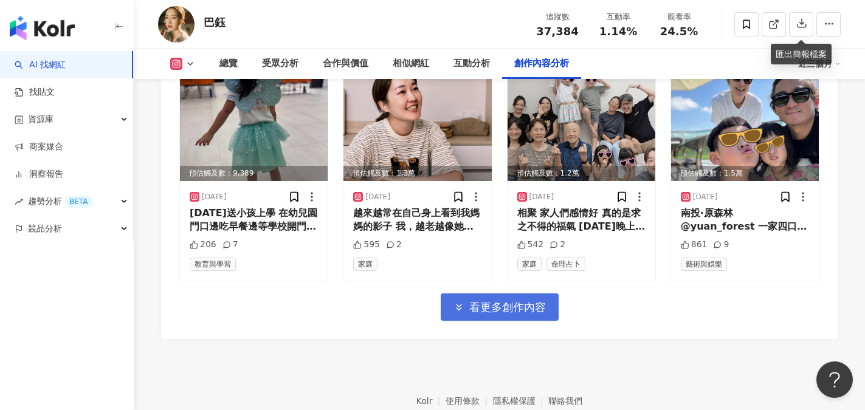
click at [504, 301] on span "看更多創作內容" at bounding box center [507, 307] width 77 height 13
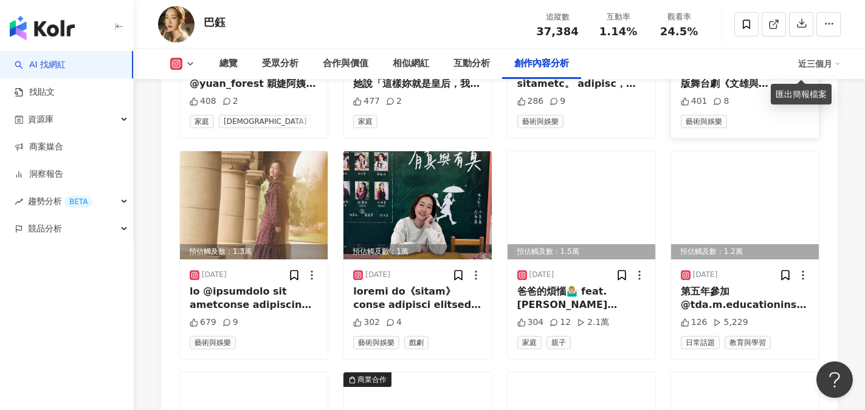
scroll to position [4823, 0]
